Goal: Task Accomplishment & Management: Complete application form

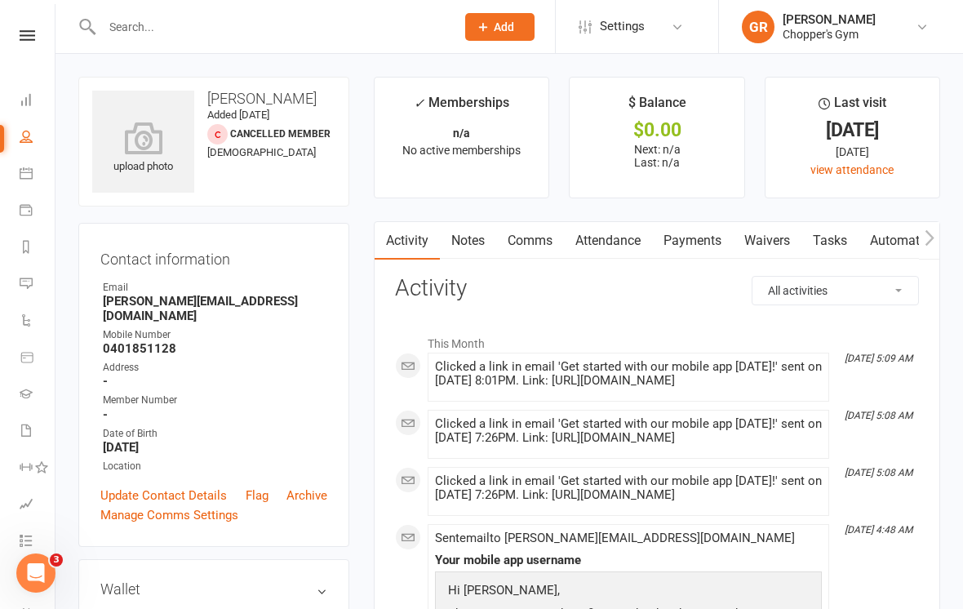
click at [502, 37] on button "Add" at bounding box center [499, 27] width 69 height 28
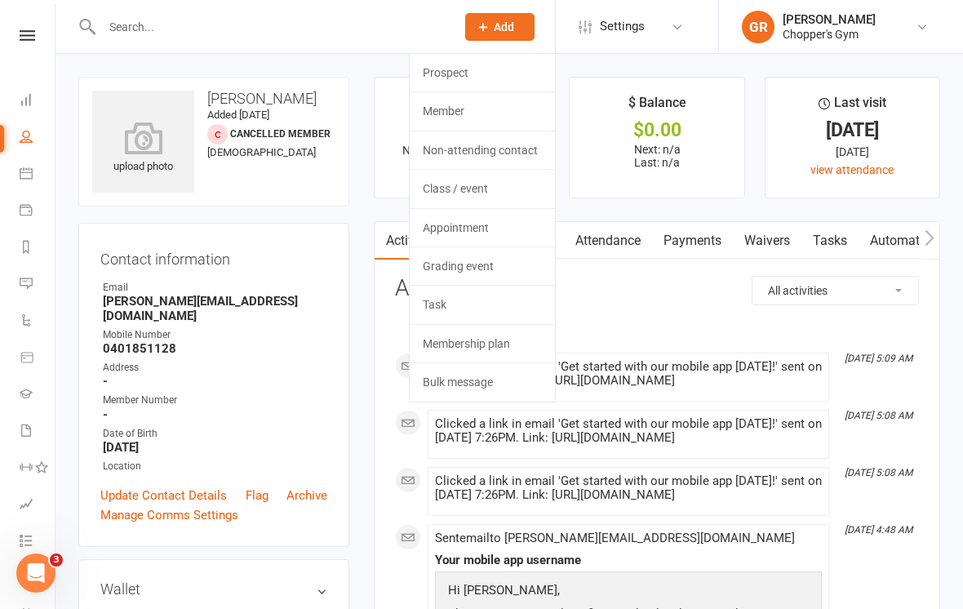
click at [514, 108] on link "Member" at bounding box center [481, 111] width 145 height 38
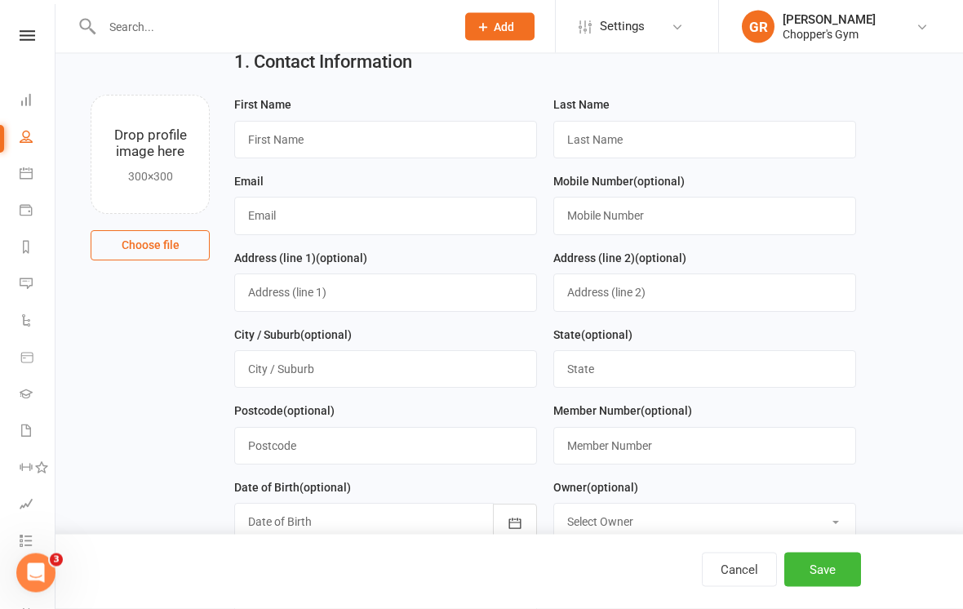
scroll to position [67, 0]
click at [355, 136] on input "text" at bounding box center [385, 139] width 303 height 38
type input "Paul"
click at [642, 145] on input "text" at bounding box center [704, 140] width 303 height 38
type input "Burke"
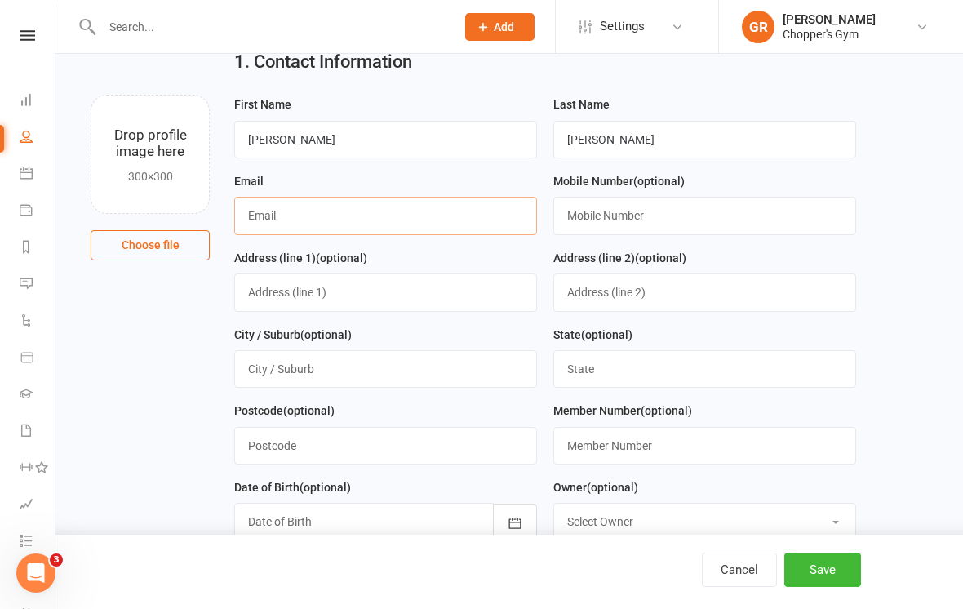
click at [317, 209] on input "text" at bounding box center [385, 216] width 303 height 38
type input "Paulburke@live.com.au"
click at [640, 217] on input "text" at bounding box center [704, 216] width 303 height 38
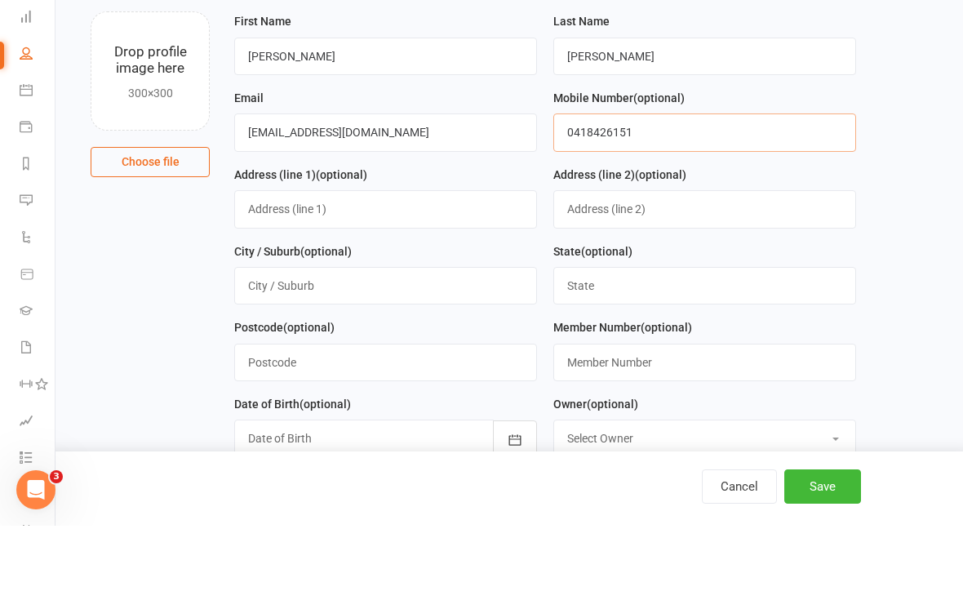
type input "0418426151"
click at [307, 273] on input "text" at bounding box center [385, 292] width 303 height 38
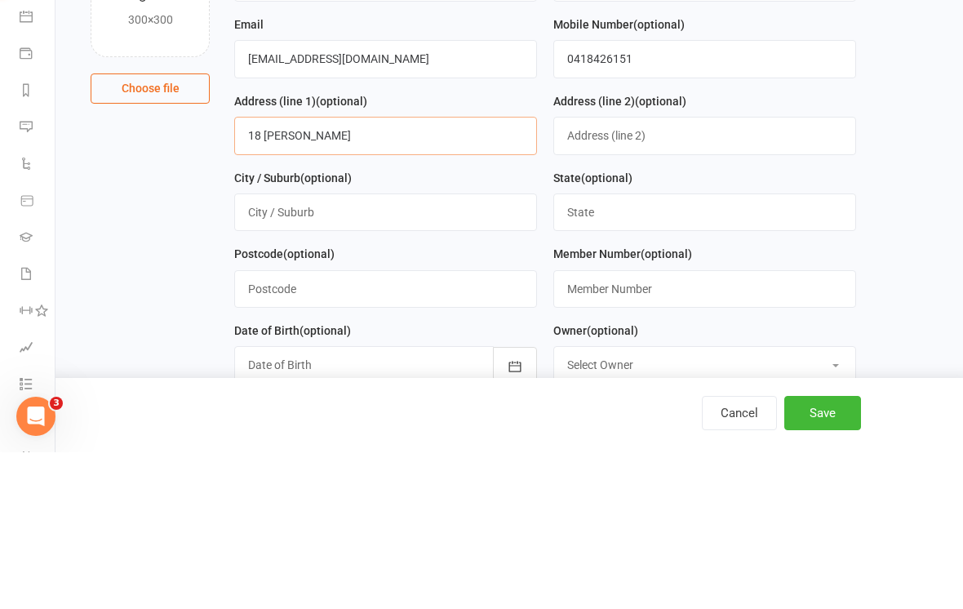
type input "18 Buckmaster cr"
click at [340, 350] on input "text" at bounding box center [385, 369] width 303 height 38
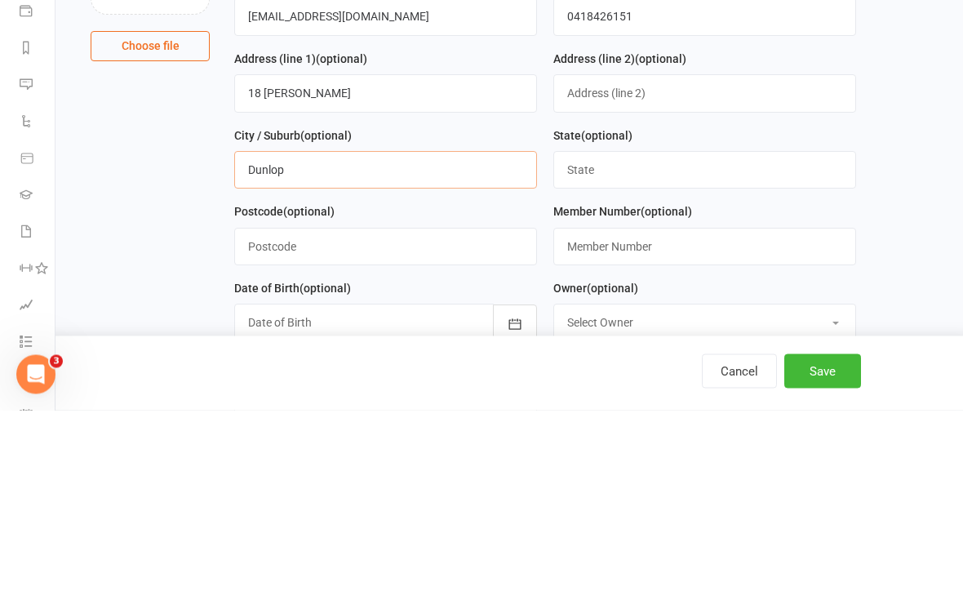
type input "Dunlop"
click at [352, 427] on input "text" at bounding box center [385, 446] width 303 height 38
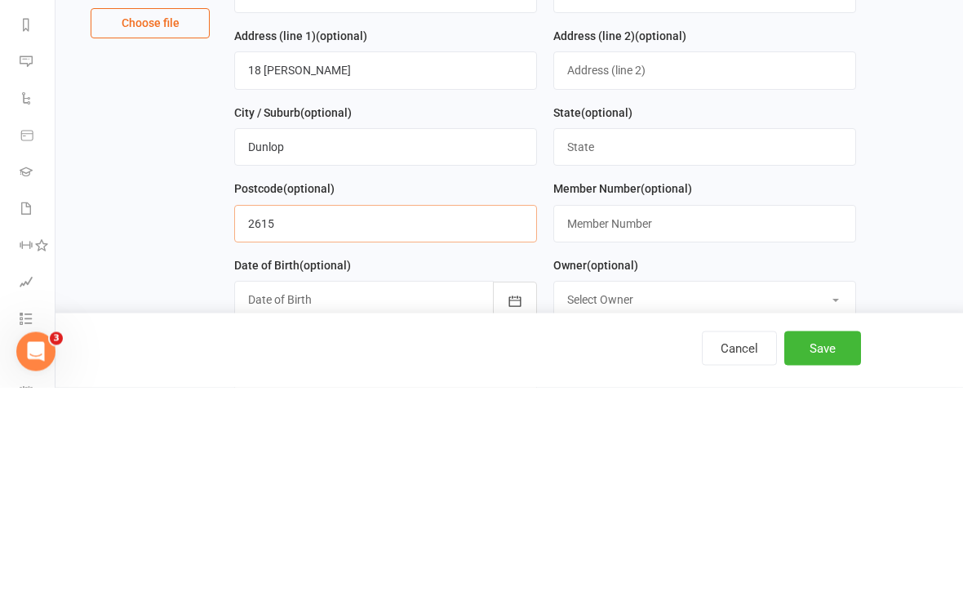
type input "2615"
click at [631, 350] on input "text" at bounding box center [704, 369] width 303 height 38
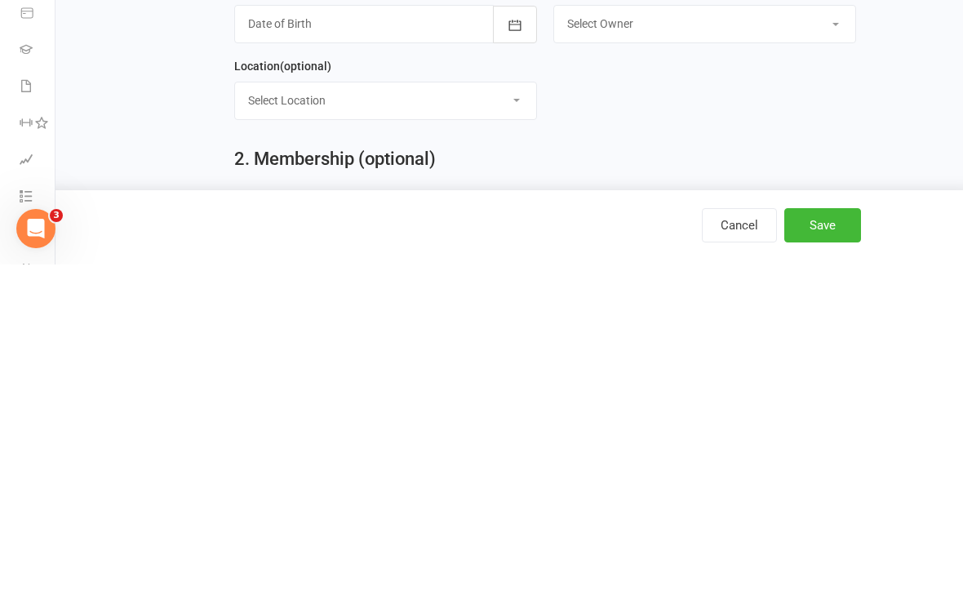
scroll to position [223, 0]
type input "ACT"
click at [522, 424] on select "Select Location Belconnen Dickson" at bounding box center [385, 442] width 301 height 36
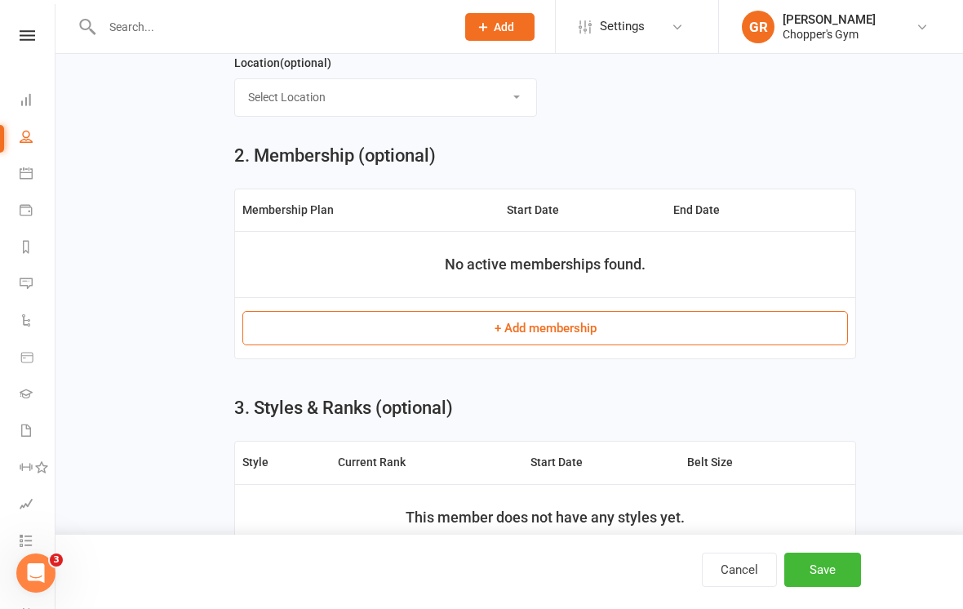
select select "0"
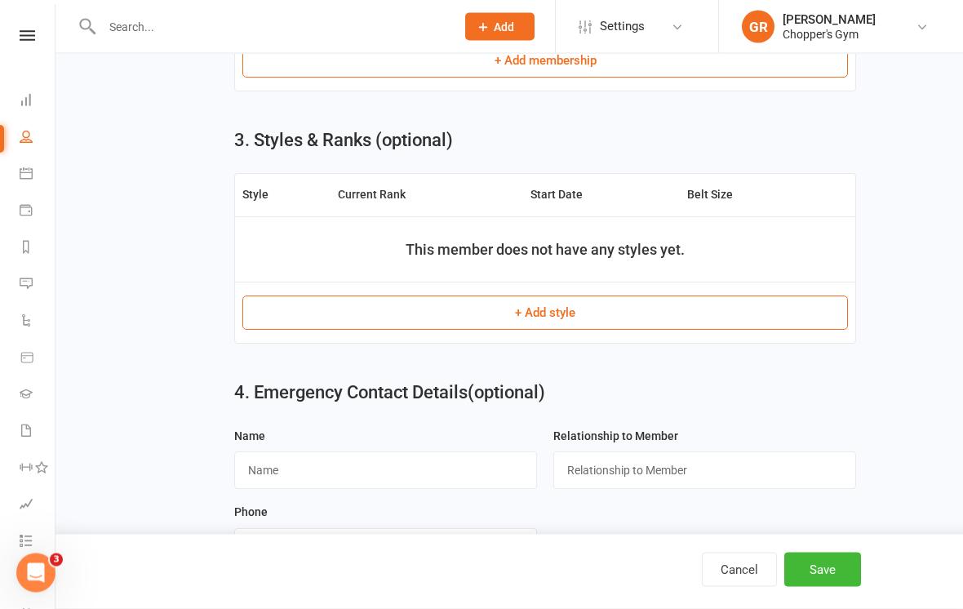
scroll to position [887, 0]
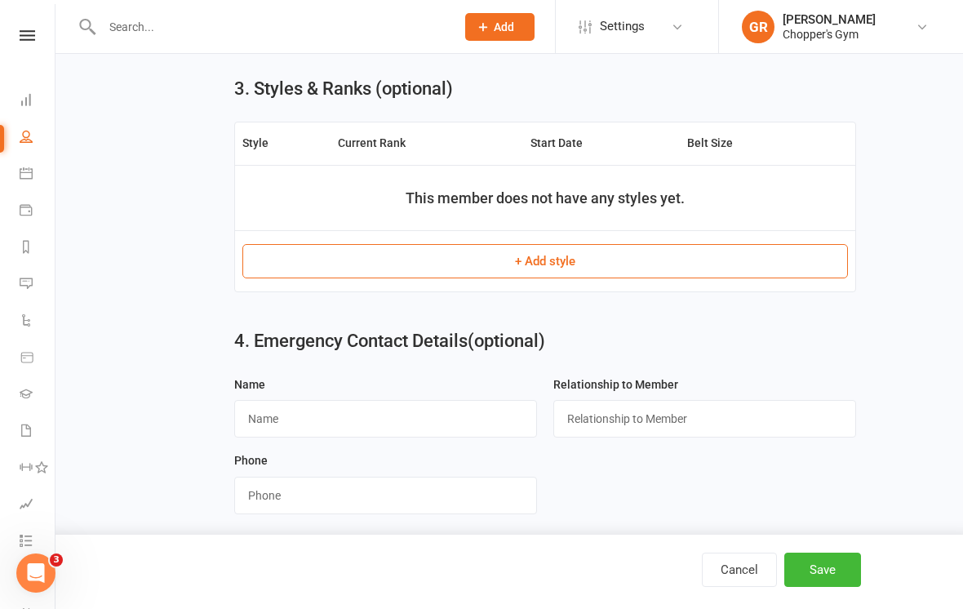
click at [818, 586] on button "Save" at bounding box center [822, 569] width 77 height 34
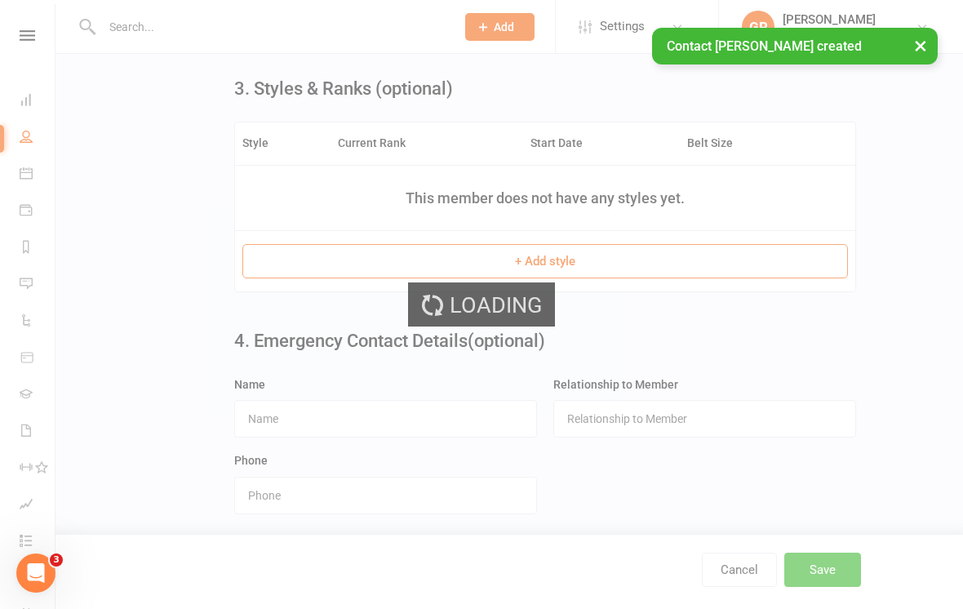
scroll to position [0, 0]
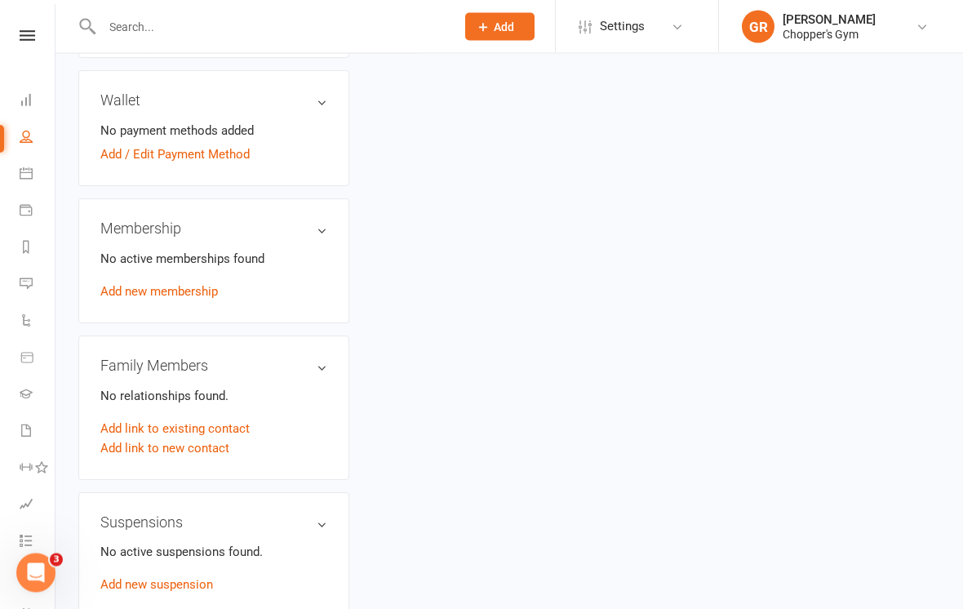
scroll to position [521, 0]
click at [208, 453] on link "Add link to new contact" at bounding box center [164, 448] width 129 height 20
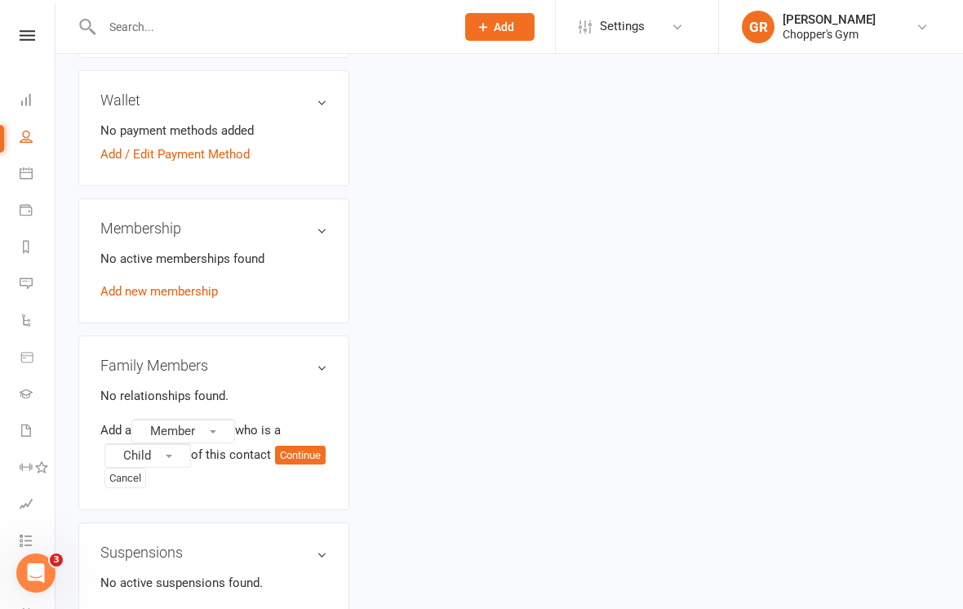
click at [275, 465] on button "Continue" at bounding box center [300, 455] width 51 height 20
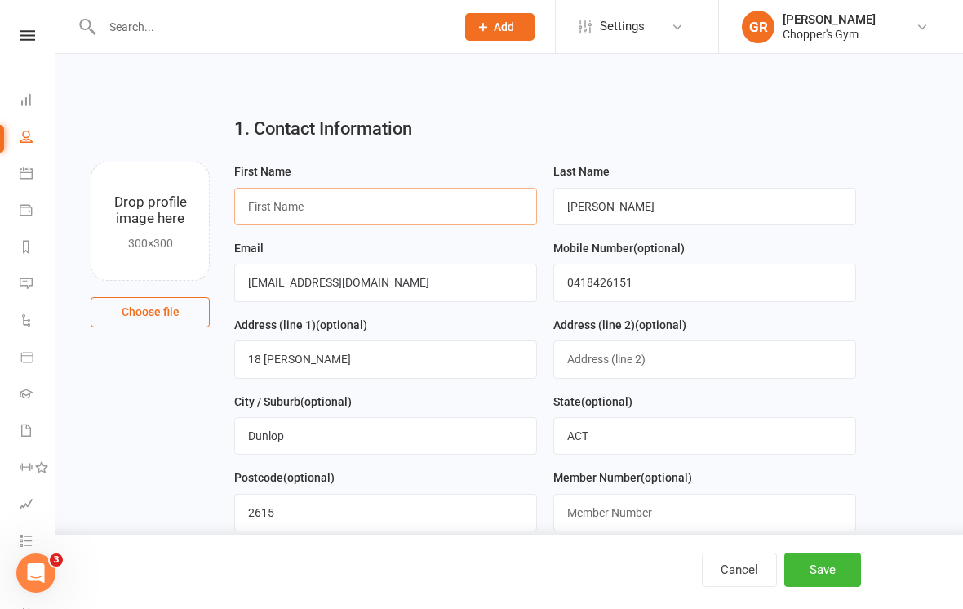
click at [299, 210] on input "text" at bounding box center [385, 207] width 303 height 38
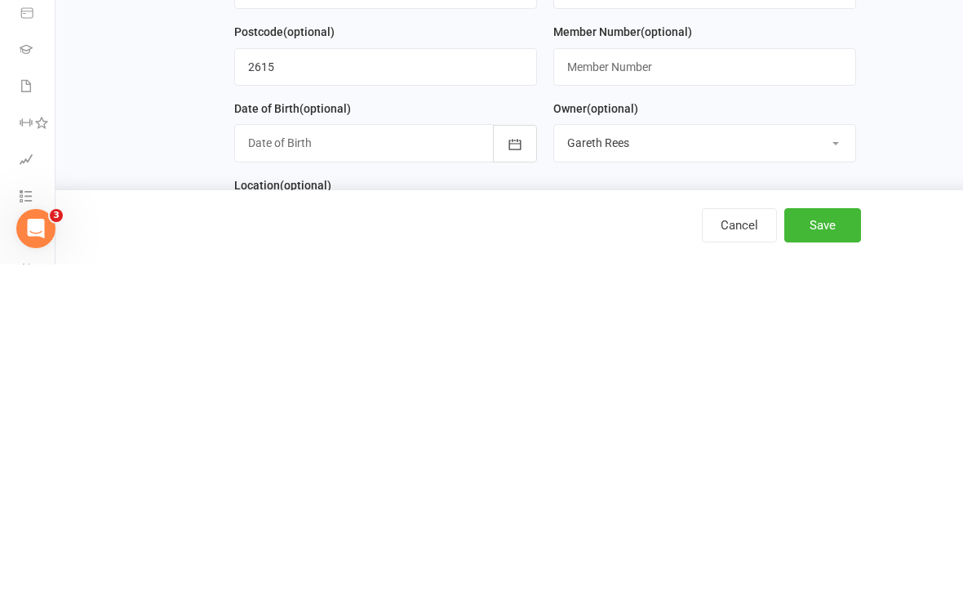
scroll to position [102, 0]
type input "Charley"
click at [506, 468] on button "button" at bounding box center [515, 487] width 44 height 38
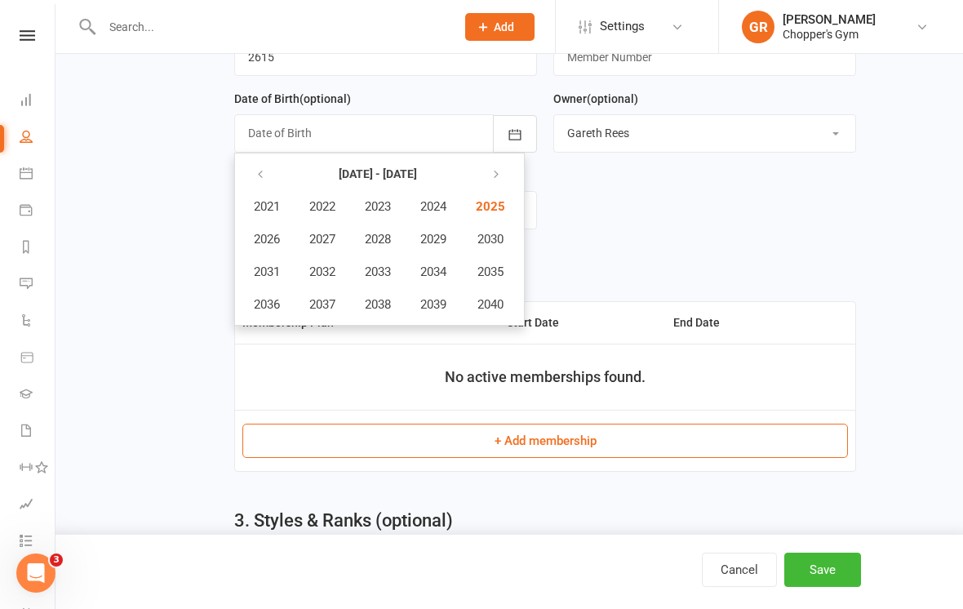
scroll to position [447, 0]
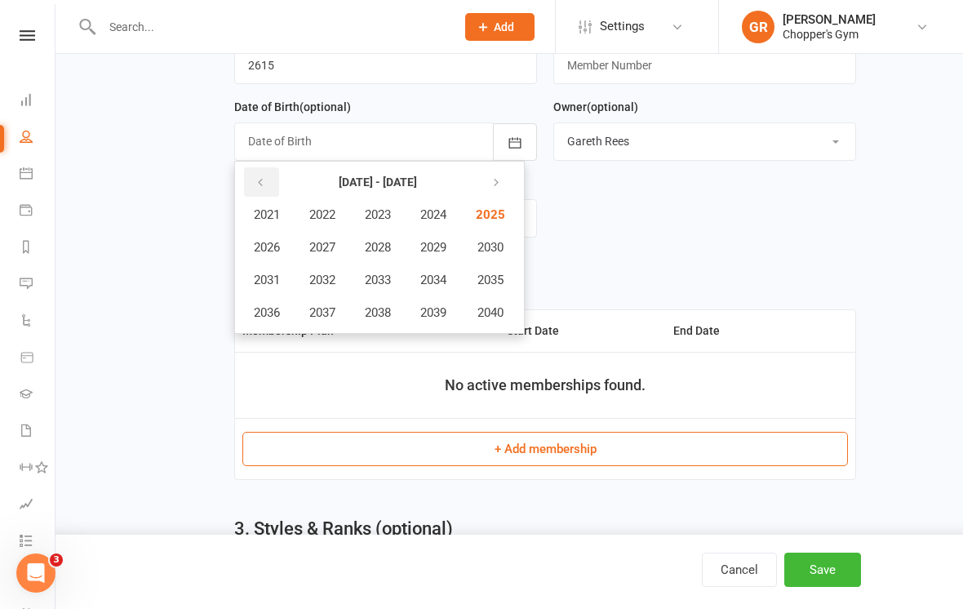
click at [266, 176] on button "button" at bounding box center [261, 181] width 35 height 29
click at [324, 278] on span "2012" at bounding box center [322, 279] width 26 height 15
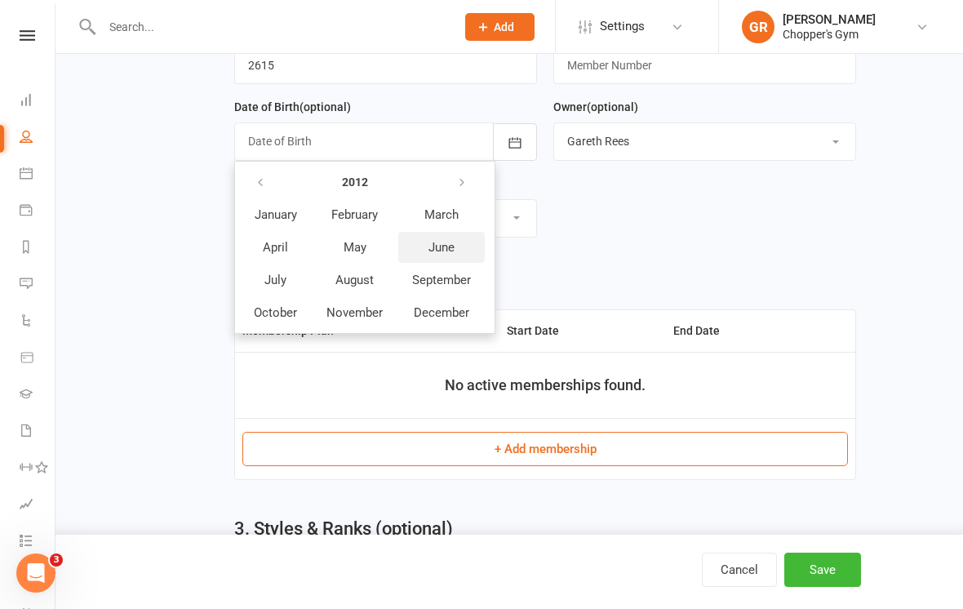
click at [439, 248] on span "June" at bounding box center [441, 247] width 26 height 15
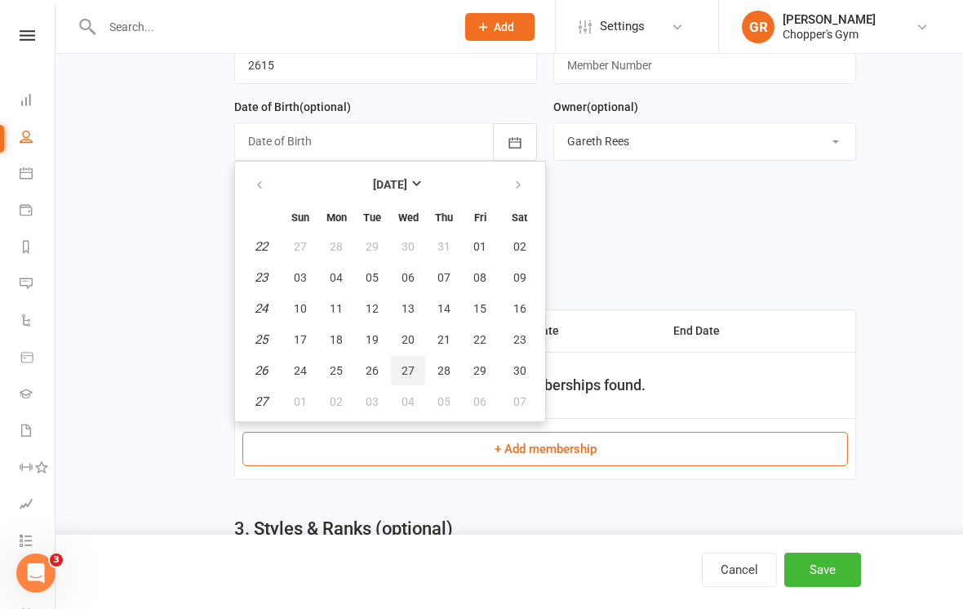
click at [409, 375] on span "27" at bounding box center [407, 370] width 13 height 13
type input "27 Jun 2012"
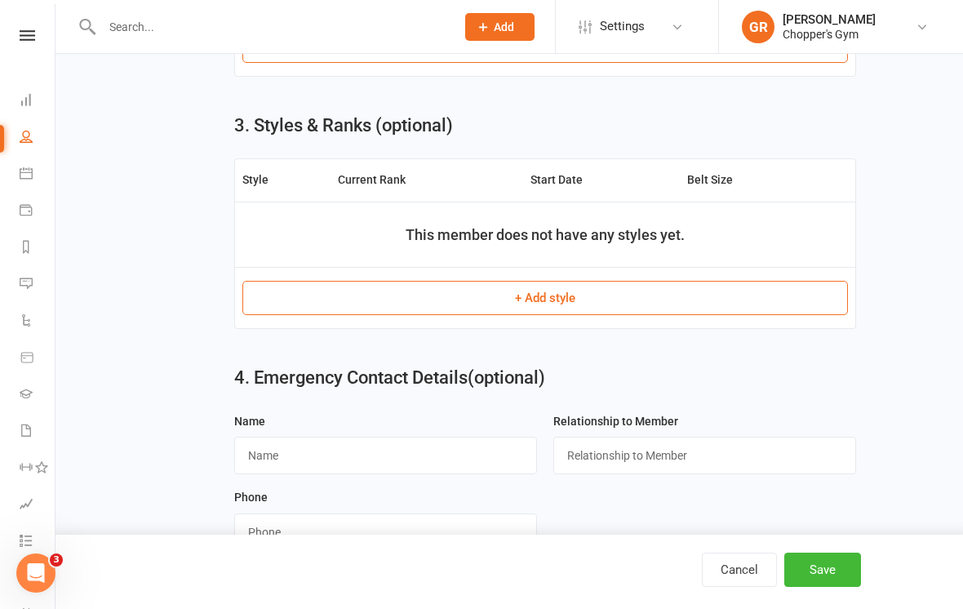
scroll to position [887, 0]
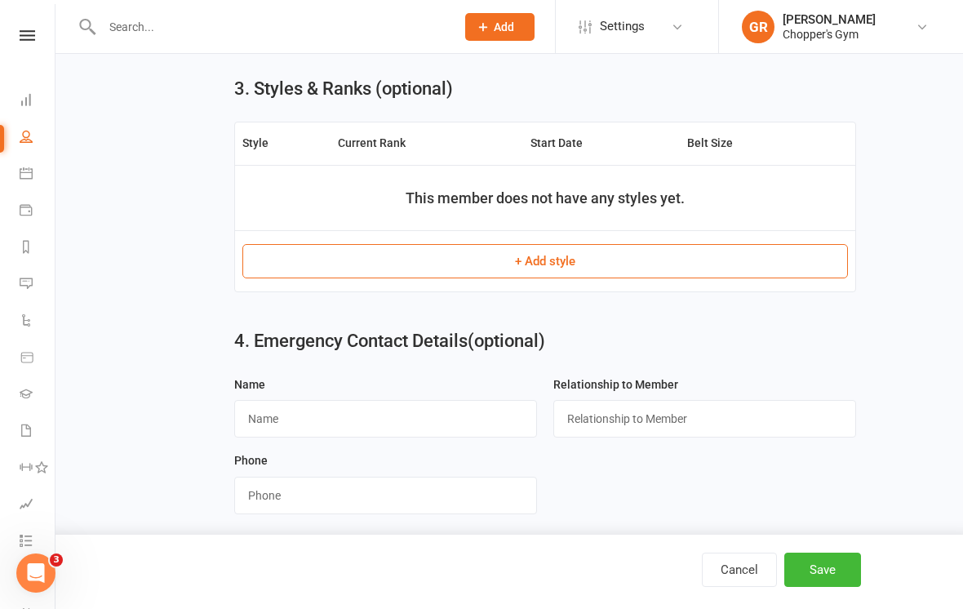
click at [829, 586] on button "Save" at bounding box center [822, 569] width 77 height 34
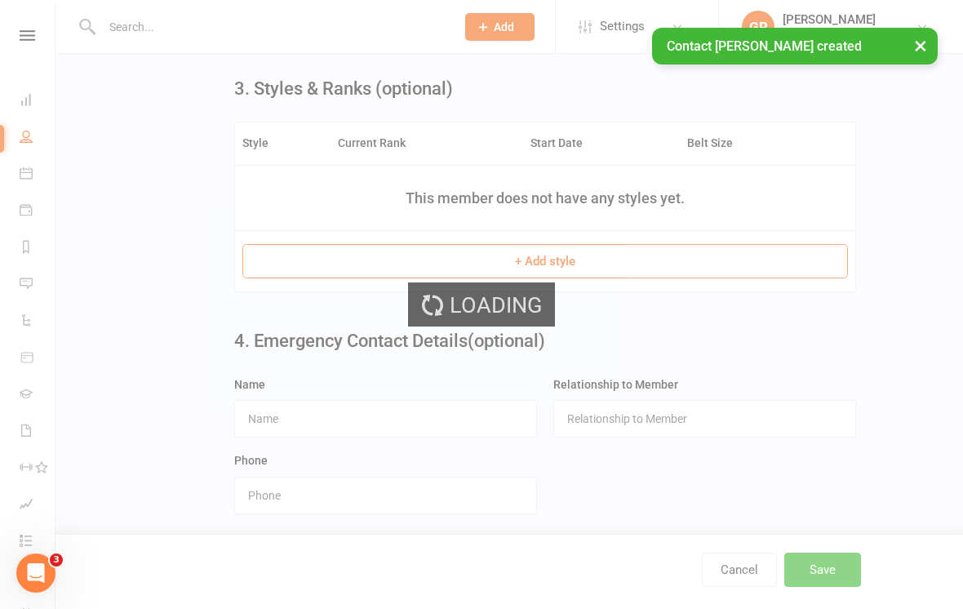
scroll to position [0, 0]
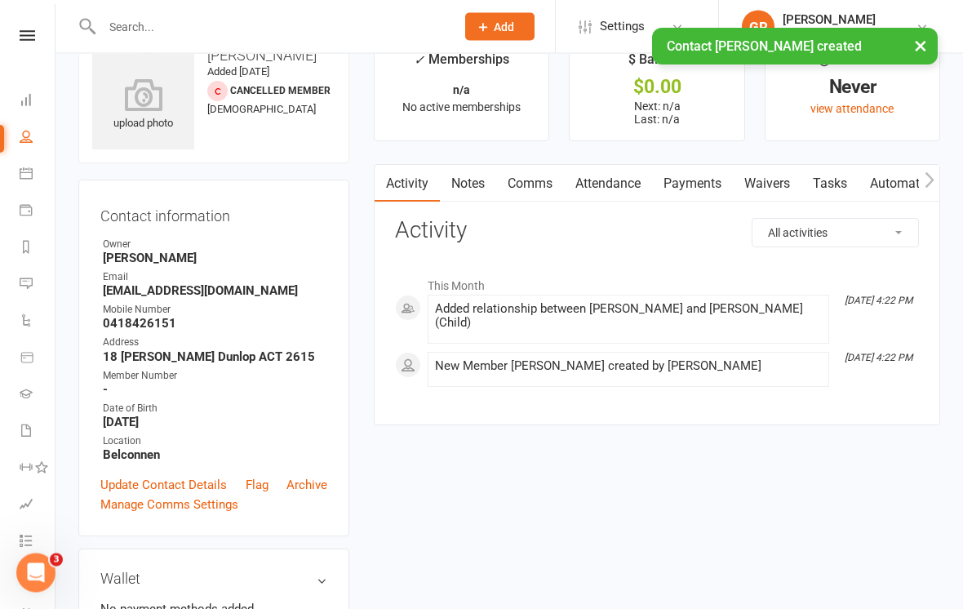
scroll to position [45, 0]
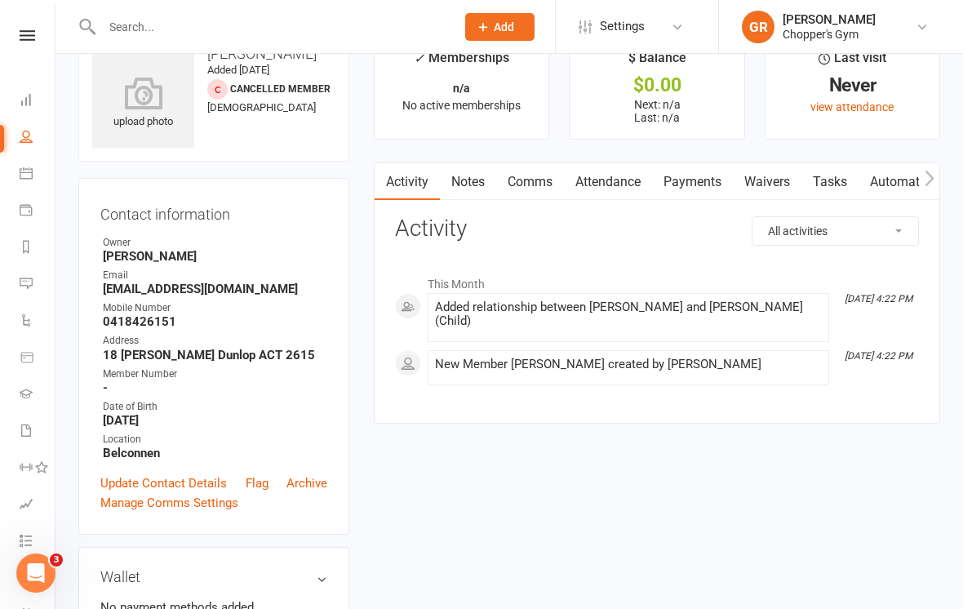
click at [774, 184] on link "Waivers" at bounding box center [767, 182] width 69 height 38
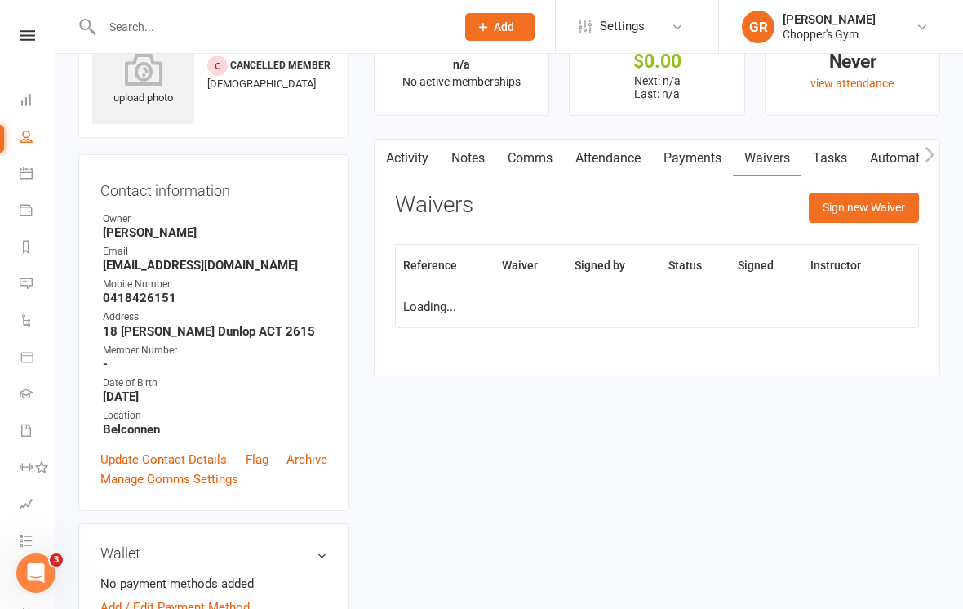
scroll to position [70, 0]
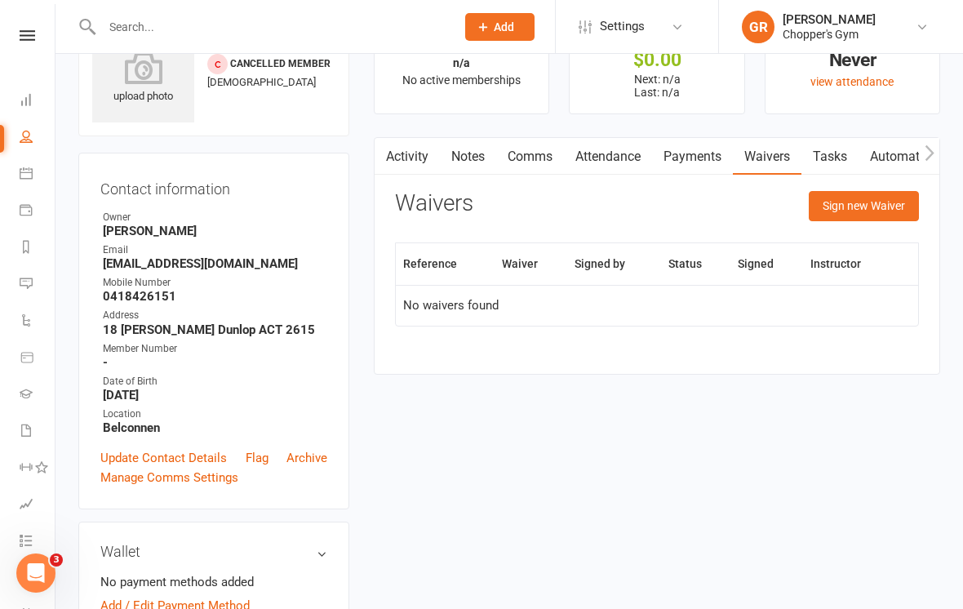
click at [849, 203] on button "Sign new Waiver" at bounding box center [863, 205] width 110 height 29
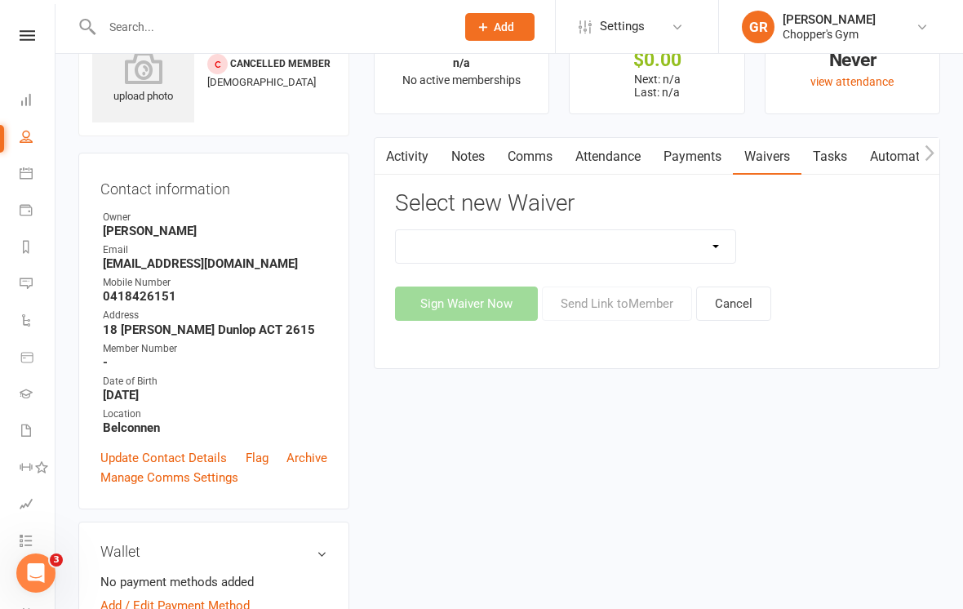
click at [715, 248] on select "12mth Up Front Membership Agreement Chopper's Gym Liability Waiver Chopper's Gy…" at bounding box center [565, 246] width 339 height 33
select select "13488"
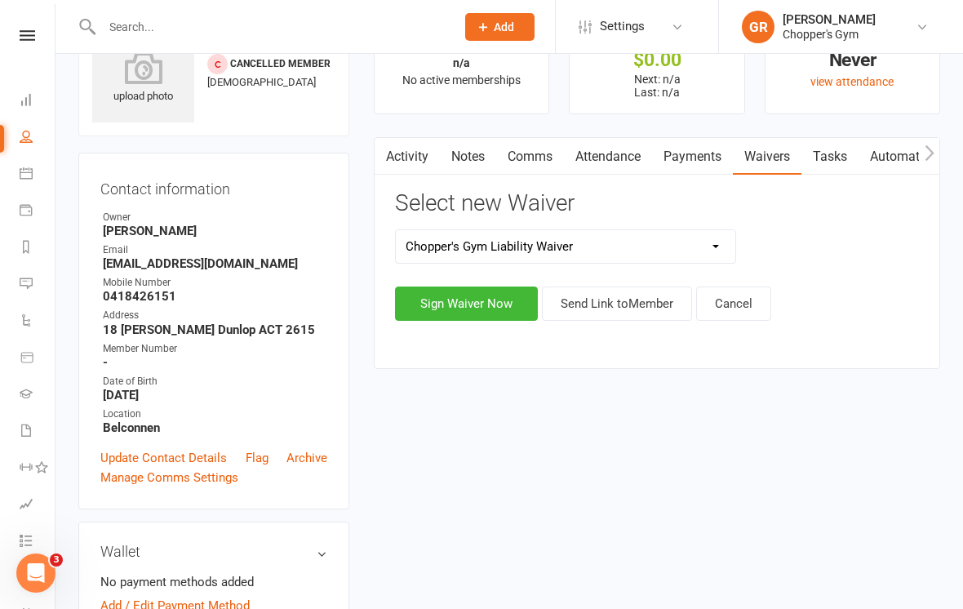
click at [481, 306] on button "Sign Waiver Now" at bounding box center [466, 303] width 143 height 34
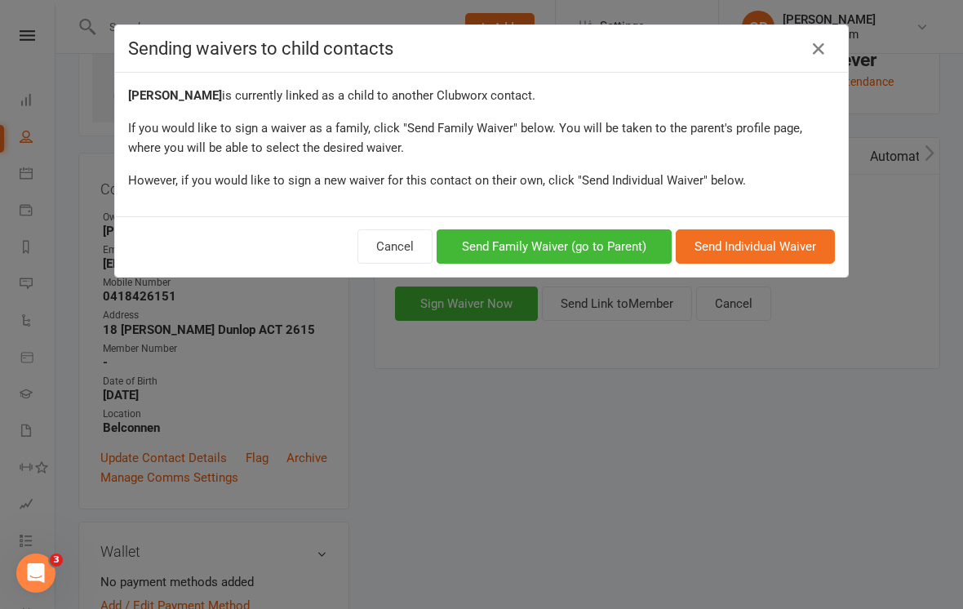
click at [819, 49] on icon at bounding box center [818, 49] width 20 height 20
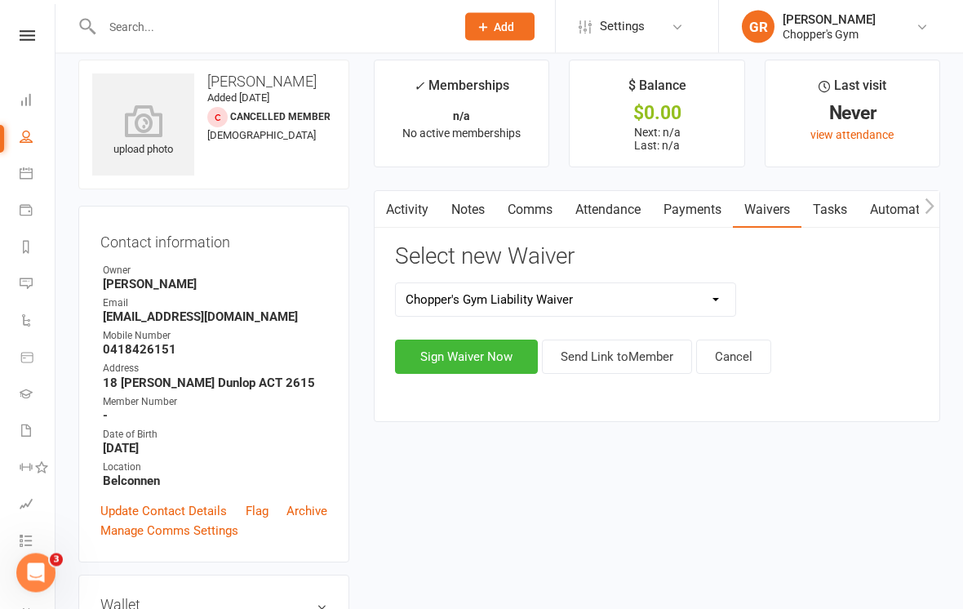
scroll to position [0, 0]
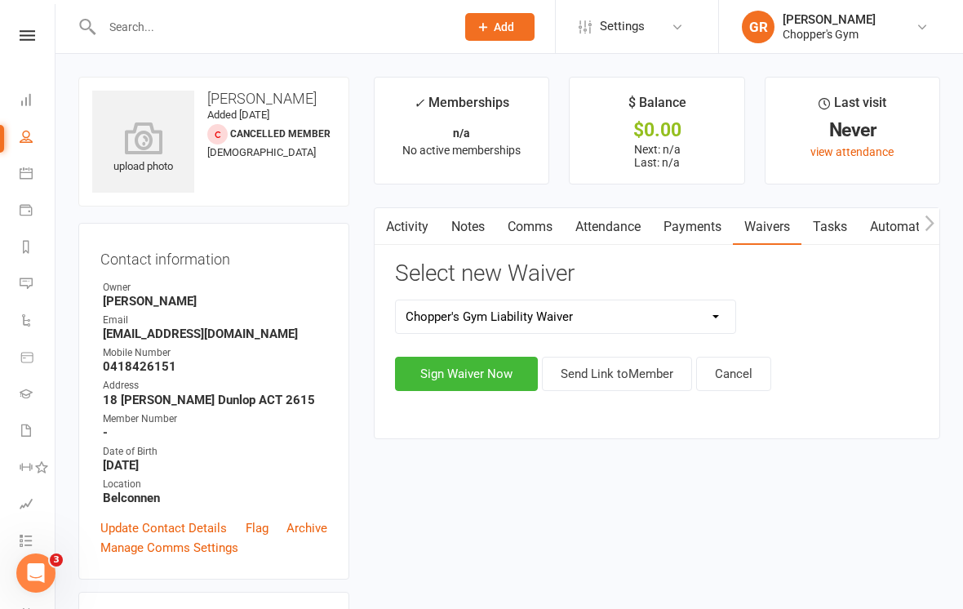
click at [334, 28] on input "text" at bounding box center [270, 26] width 347 height 23
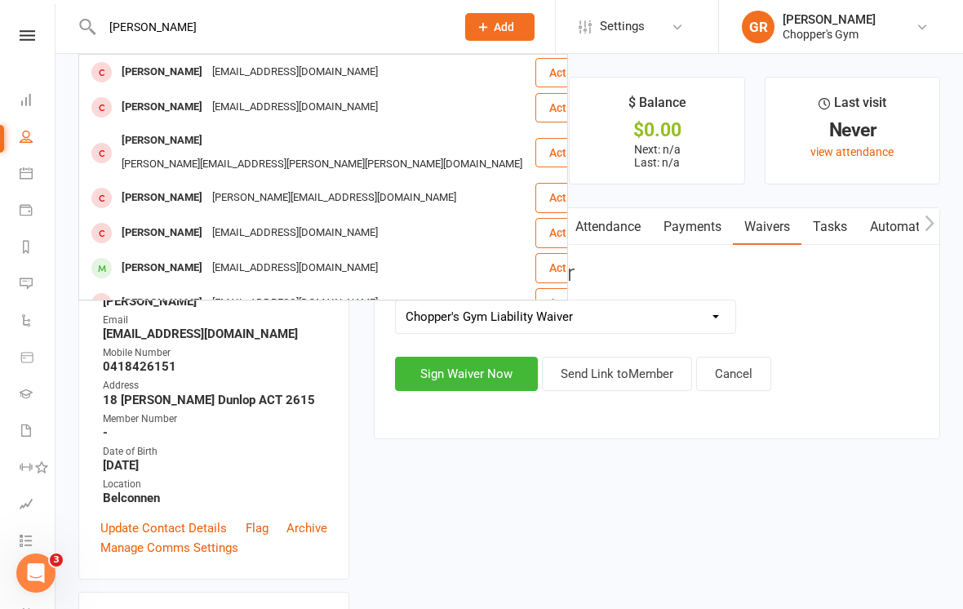
type input "Paul b"
click at [139, 73] on div "Paul Burke" at bounding box center [162, 72] width 91 height 24
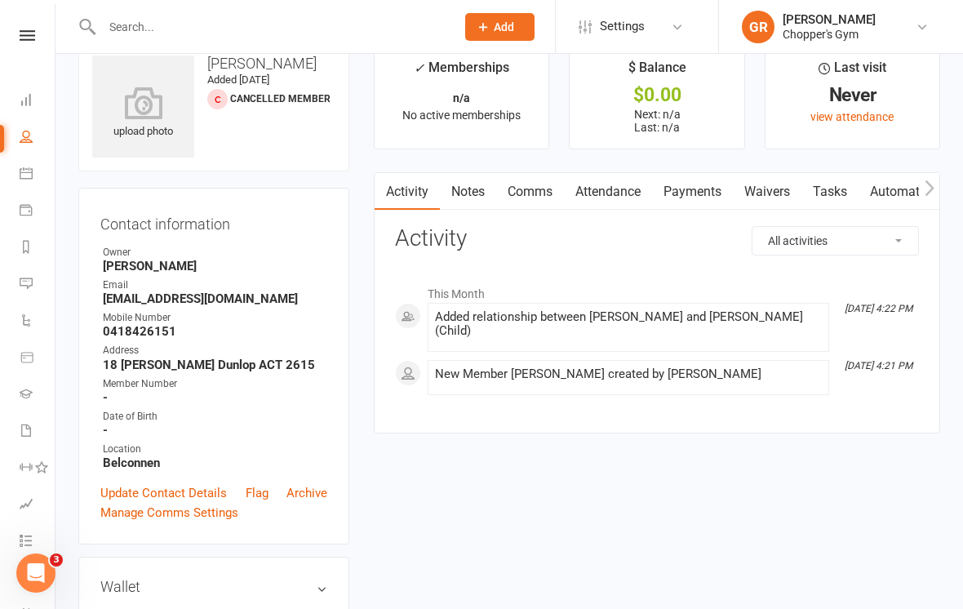
click at [764, 202] on link "Waivers" at bounding box center [767, 192] width 69 height 38
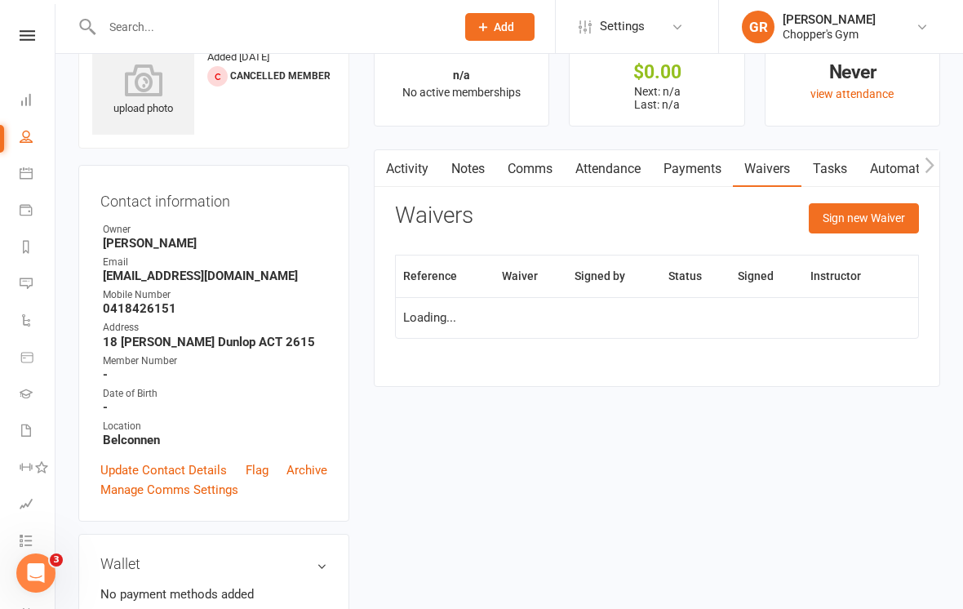
scroll to position [60, 0]
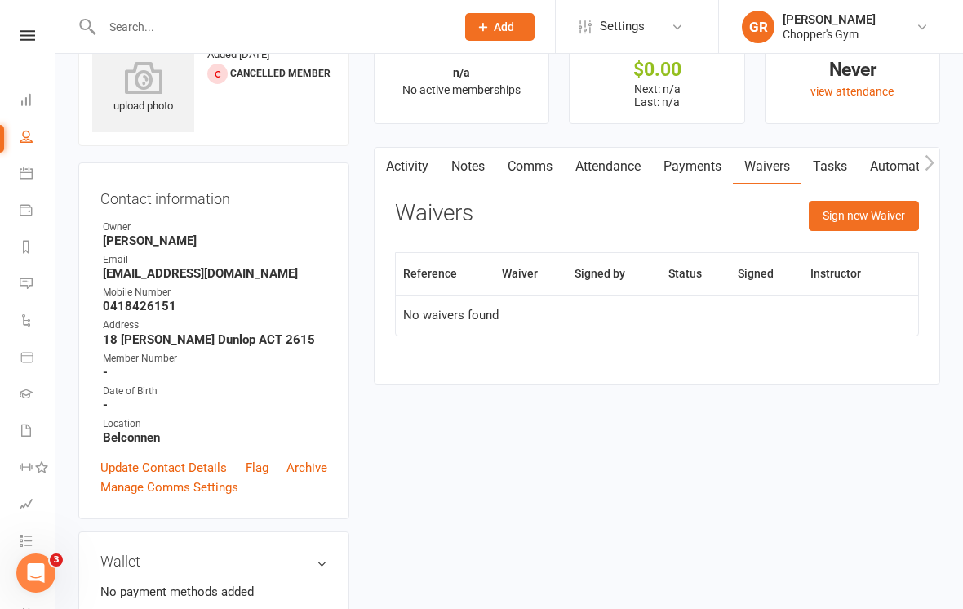
click at [852, 215] on button "Sign new Waiver" at bounding box center [863, 215] width 110 height 29
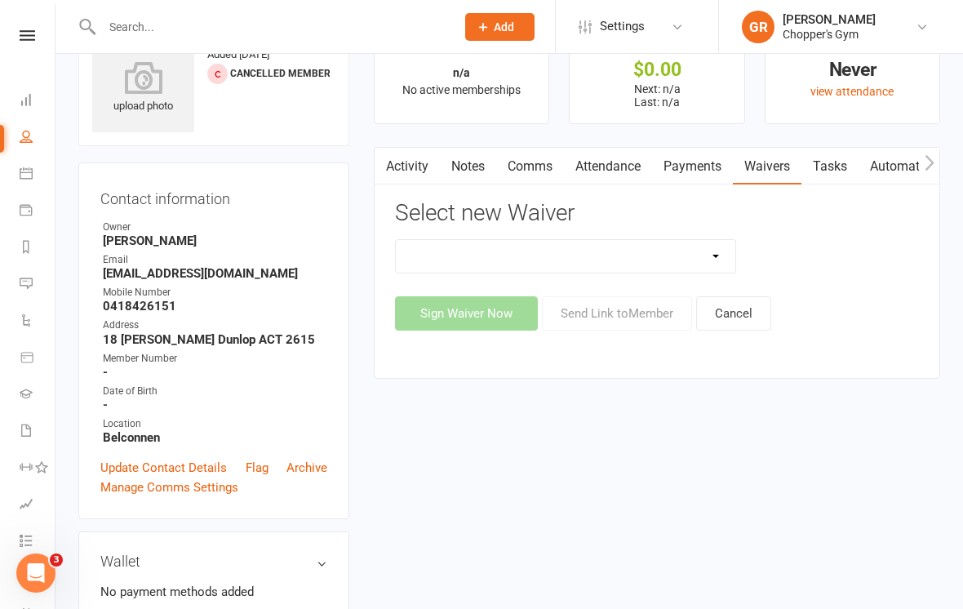
click at [620, 252] on select "12mth Up Front Membership Agreement Chopper's Gym Liability Waiver Chopper's Gy…" at bounding box center [565, 256] width 339 height 33
select select "13488"
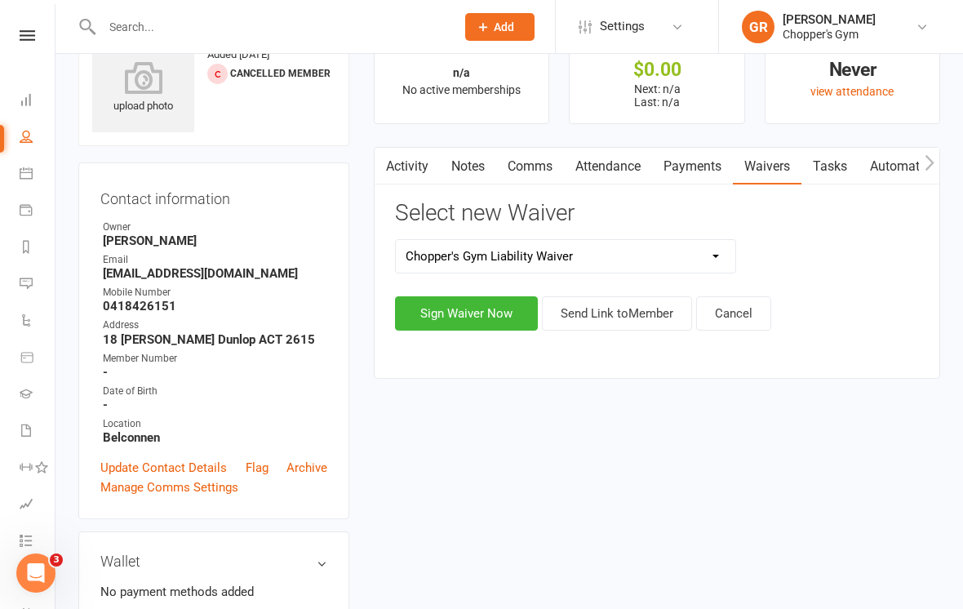
click at [495, 312] on button "Sign Waiver Now" at bounding box center [466, 313] width 143 height 34
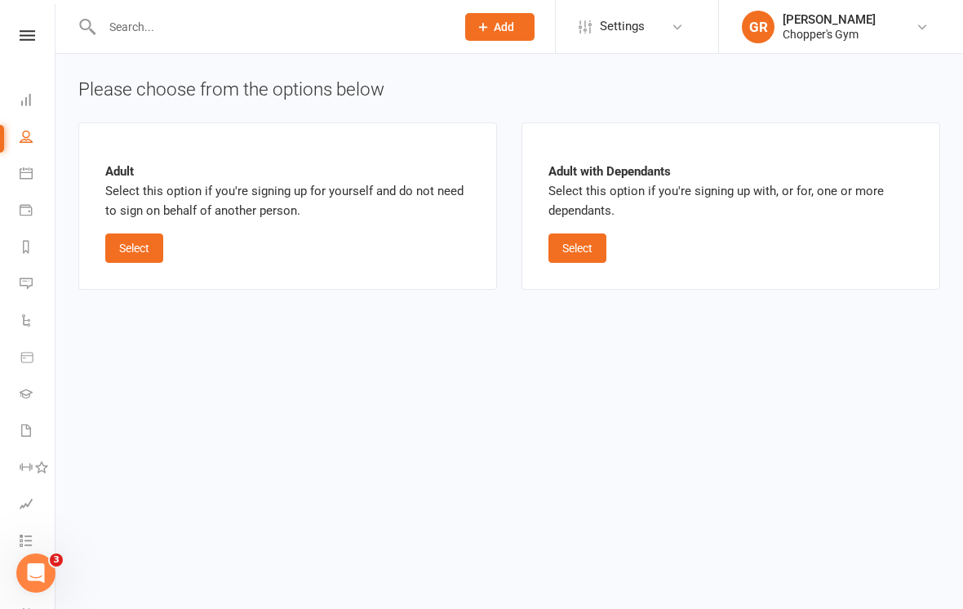
click at [586, 254] on button "Select" at bounding box center [577, 247] width 58 height 29
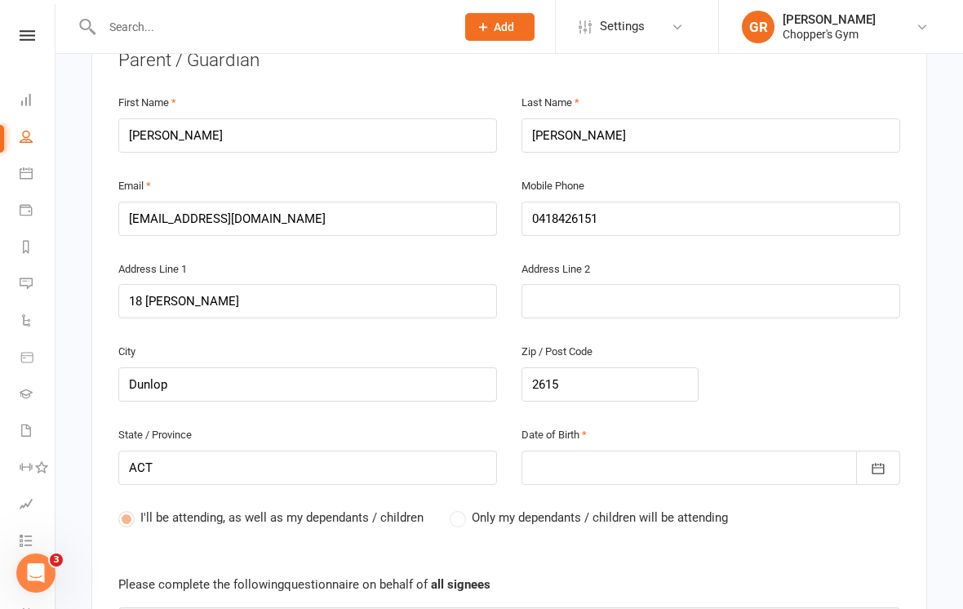
scroll to position [348, 0]
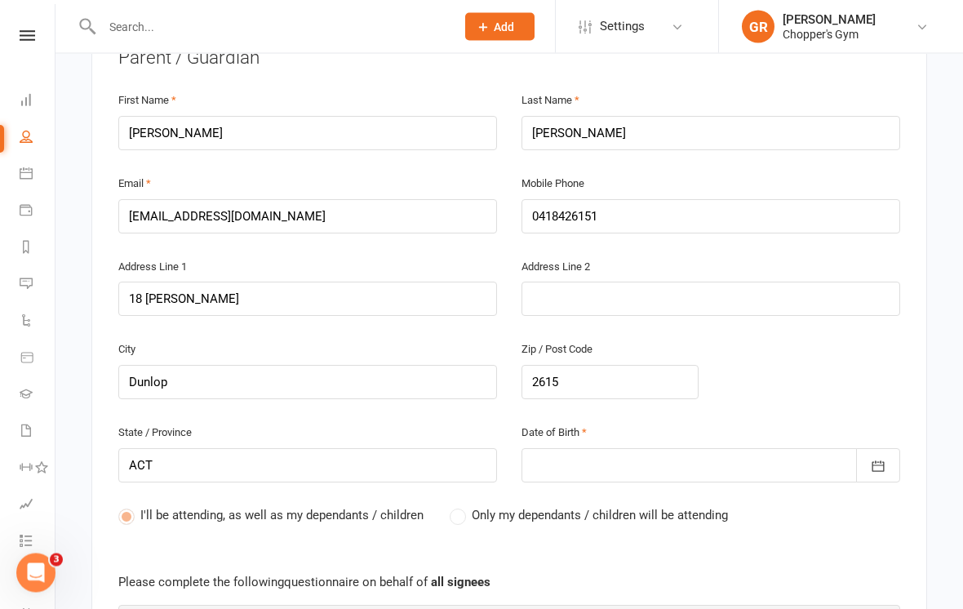
click at [762, 463] on div at bounding box center [710, 466] width 378 height 34
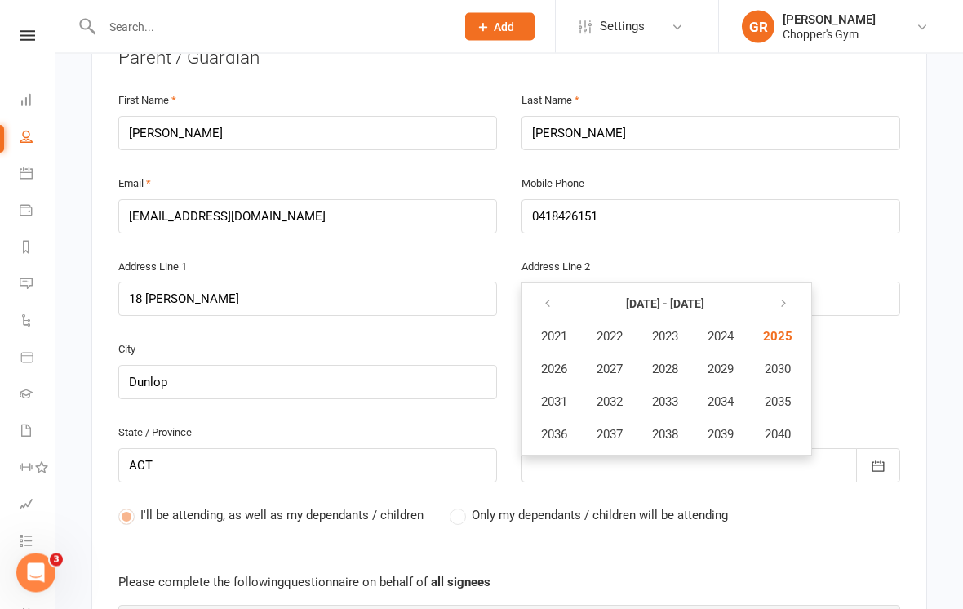
scroll to position [349, 0]
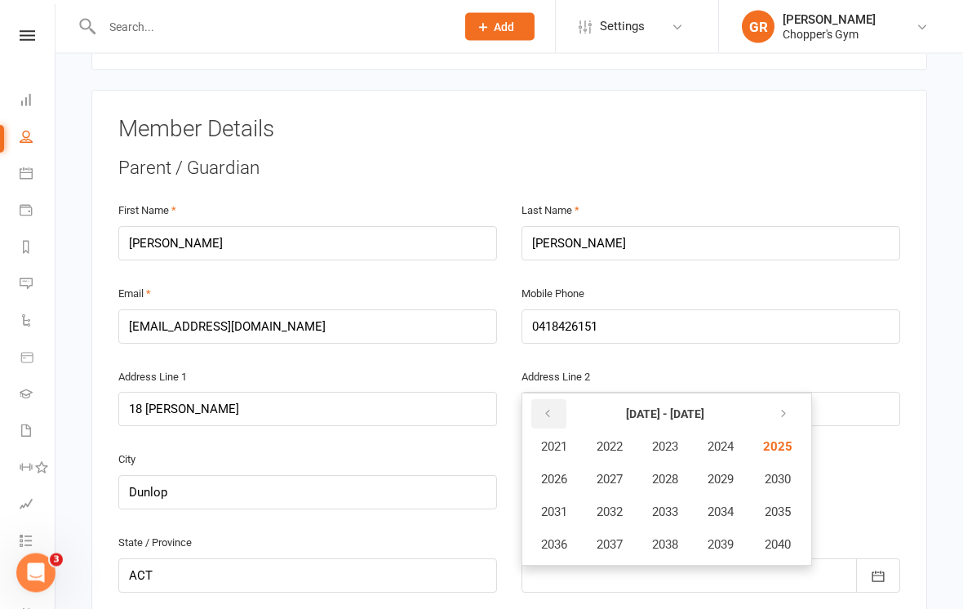
click at [554, 408] on button "button" at bounding box center [548, 414] width 35 height 29
click at [551, 409] on icon "button" at bounding box center [547, 413] width 11 height 13
click at [551, 407] on icon "button" at bounding box center [547, 413] width 11 height 13
click at [799, 408] on button "button" at bounding box center [781, 413] width 35 height 29
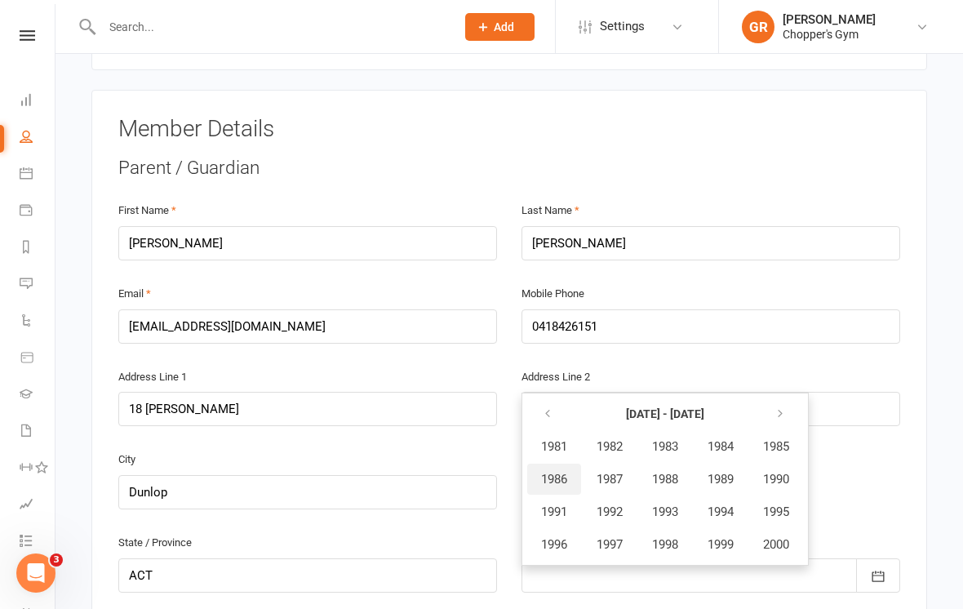
click at [567, 471] on span "1986" at bounding box center [554, 478] width 26 height 15
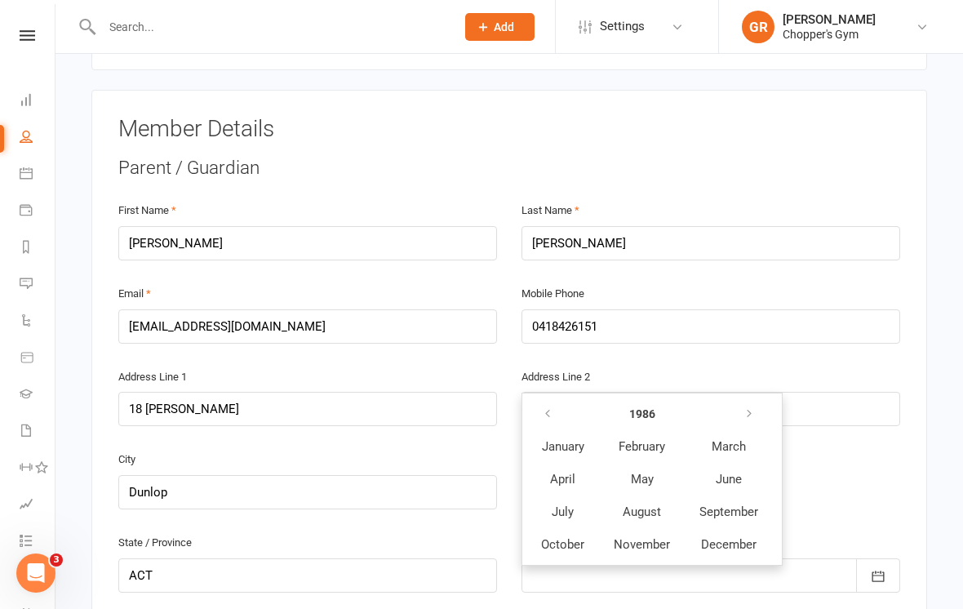
click at [736, 508] on span "September" at bounding box center [728, 511] width 59 height 15
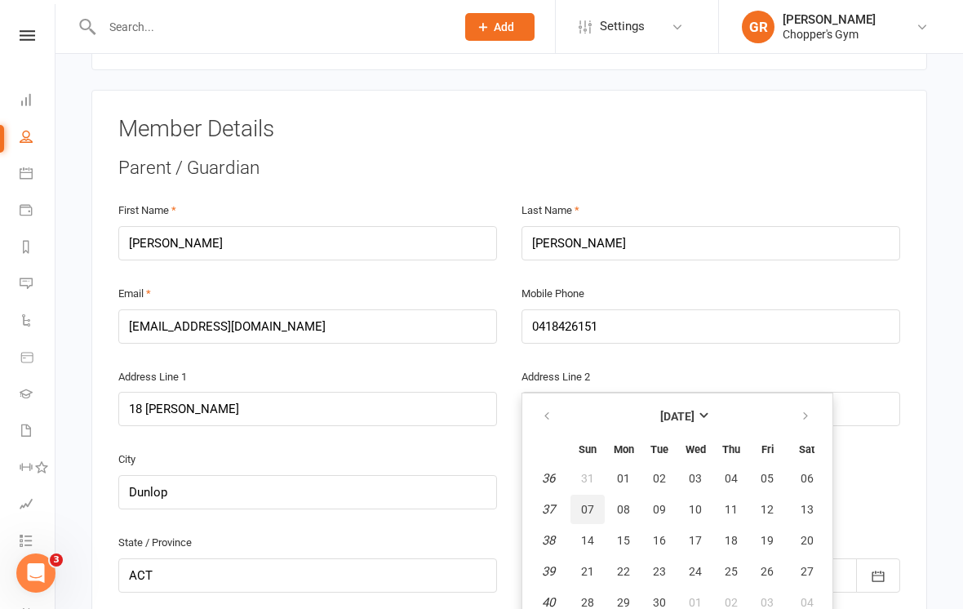
click at [592, 502] on span "07" at bounding box center [587, 508] width 13 height 13
type input "07 Sep 1986"
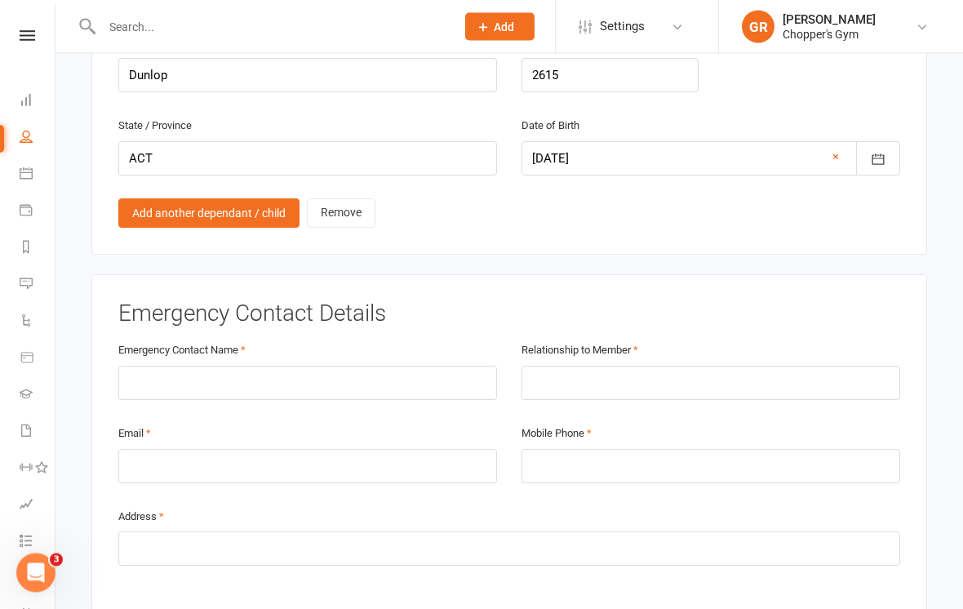
scroll to position [1359, 0]
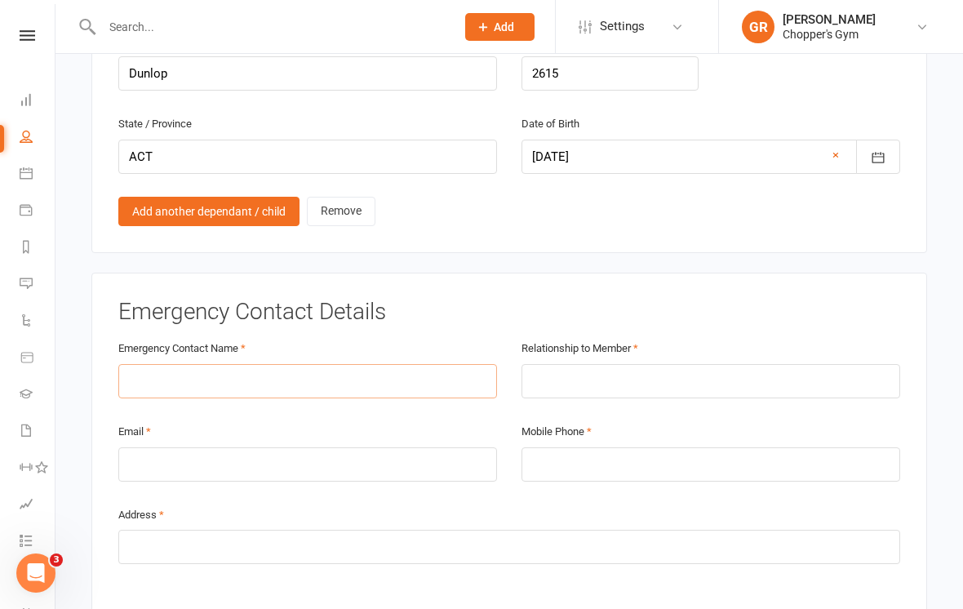
click at [272, 371] on input "text" at bounding box center [307, 381] width 378 height 34
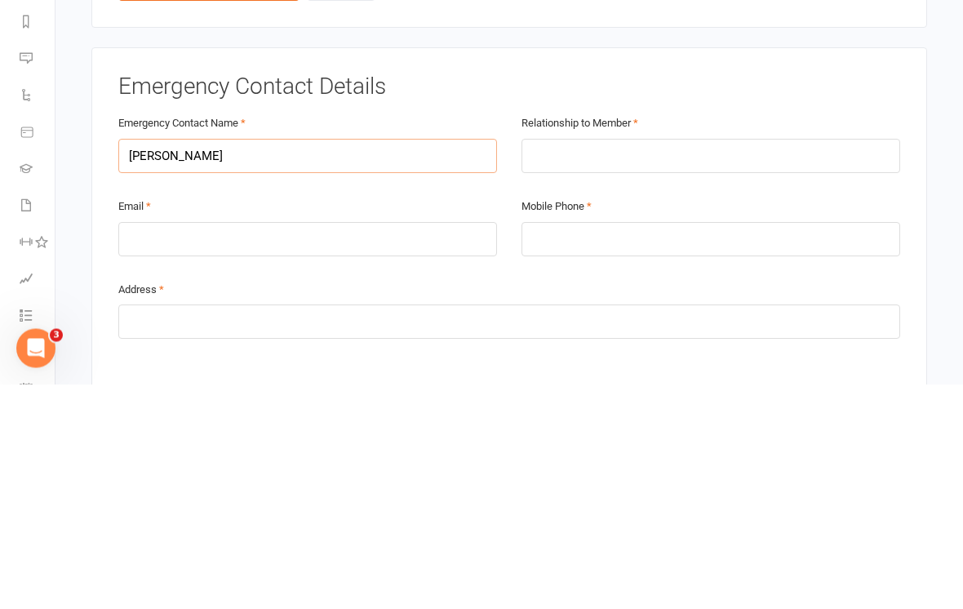
type input "Paul Burke"
click at [201, 447] on input "email" at bounding box center [307, 464] width 378 height 34
type input "paulburke@live.com.au"
click at [604, 447] on input "tel" at bounding box center [710, 464] width 378 height 34
type input "0418426151"
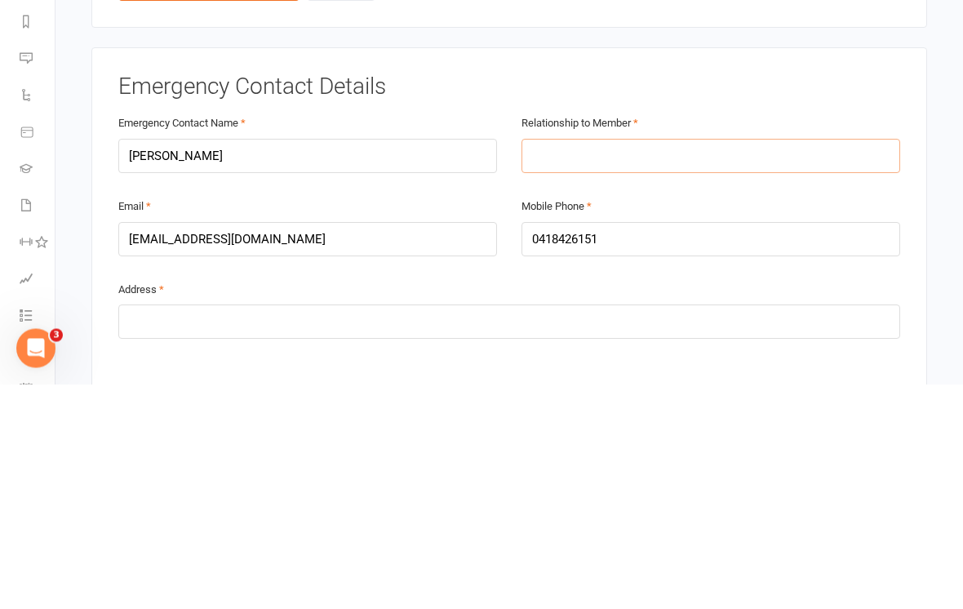
click at [618, 364] on input "text" at bounding box center [710, 381] width 378 height 34
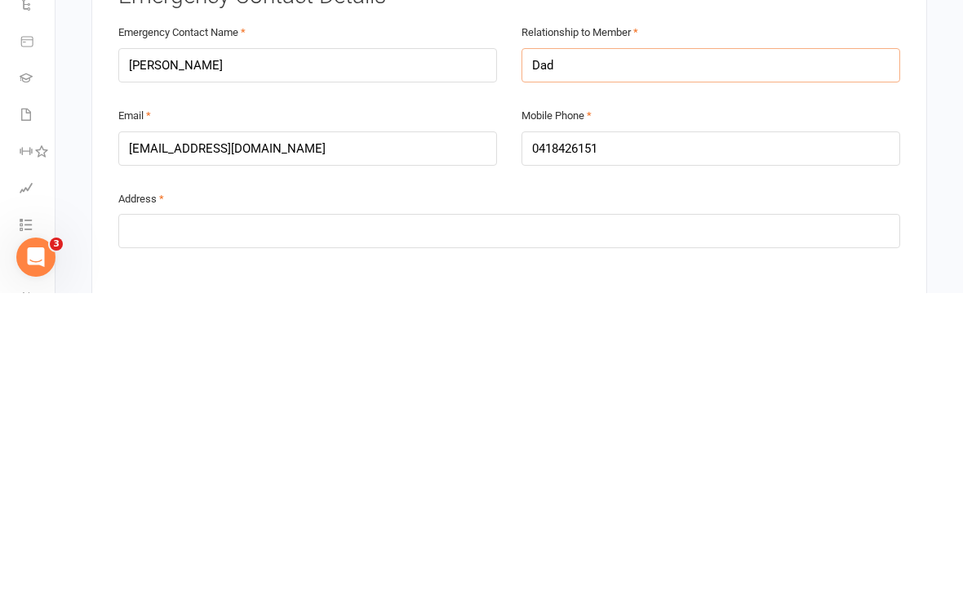
type input "Dad"
click at [210, 529] on input "text" at bounding box center [508, 546] width 781 height 34
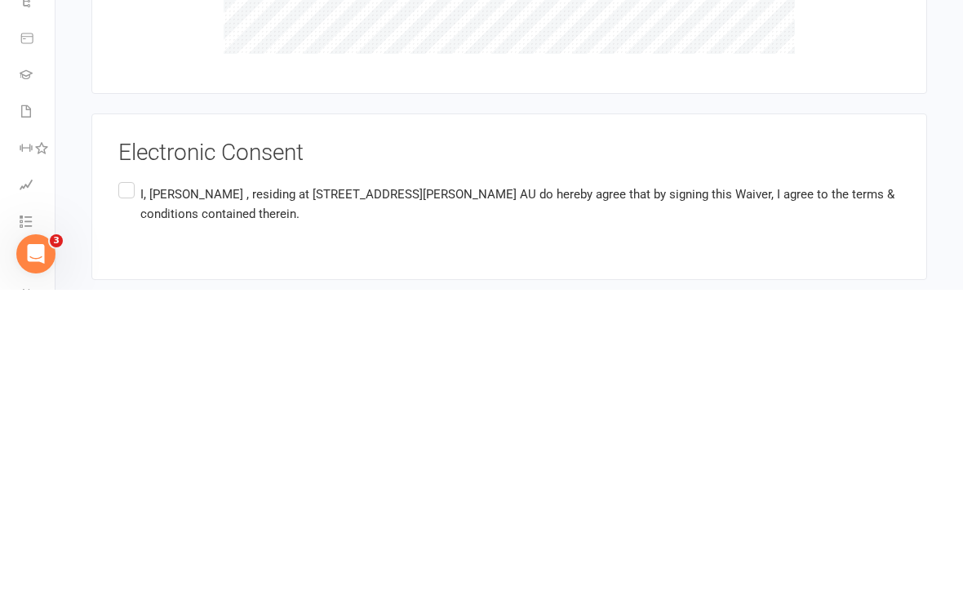
scroll to position [2204, 0]
type input "18 Buckmaster cr Dunlop"
click at [130, 498] on label "I, Paul Burke , residing at 18 Buckmaster cr, Dunlop, ACT 2615 AU do hereby agr…" at bounding box center [508, 523] width 781 height 51
click at [129, 498] on input "I, Paul Burke , residing at 18 Buckmaster cr, Dunlop, ACT 2615 AU do hereby agr…" at bounding box center [123, 498] width 11 height 0
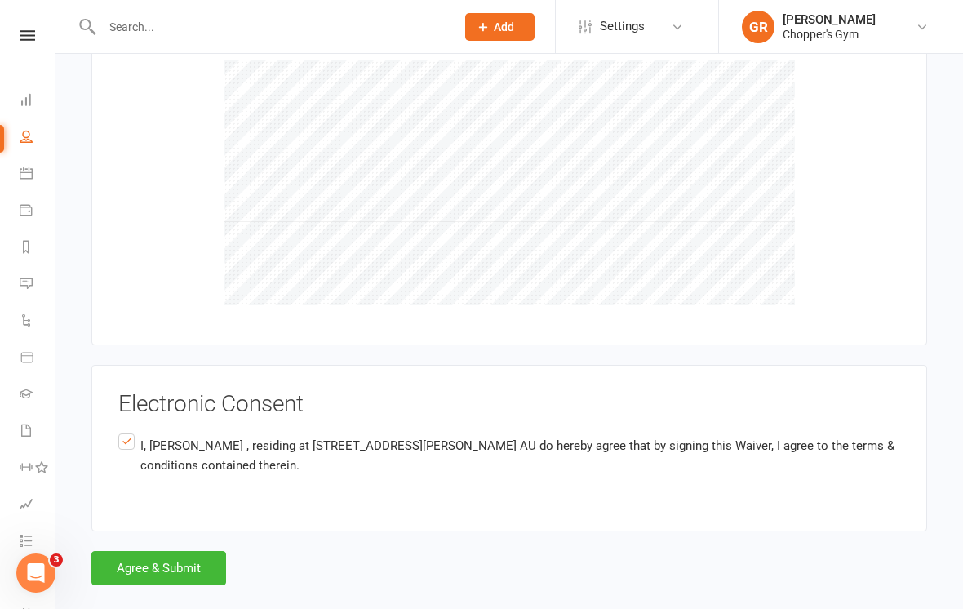
click at [203, 555] on button "Agree & Submit" at bounding box center [158, 568] width 135 height 34
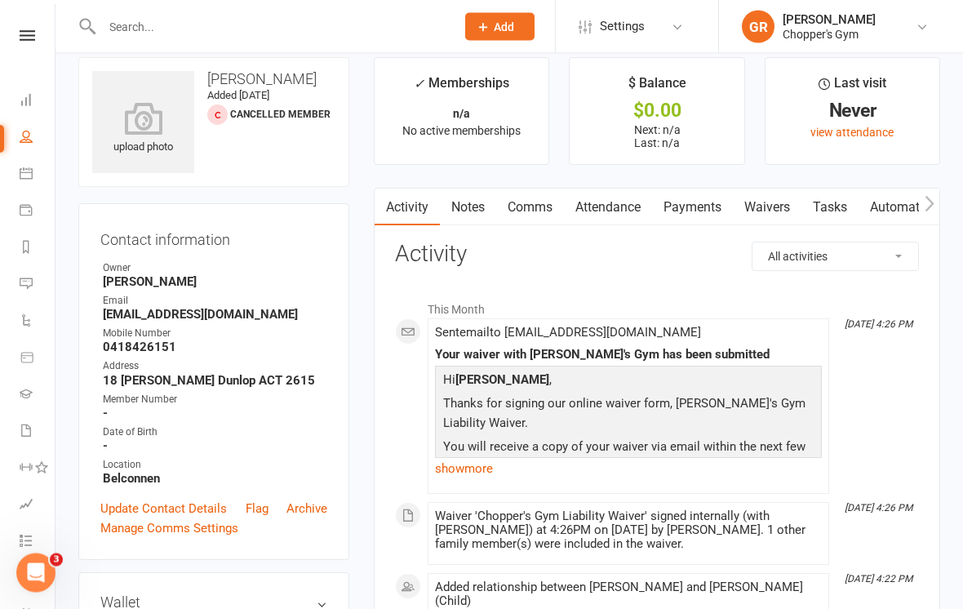
scroll to position [26, 0]
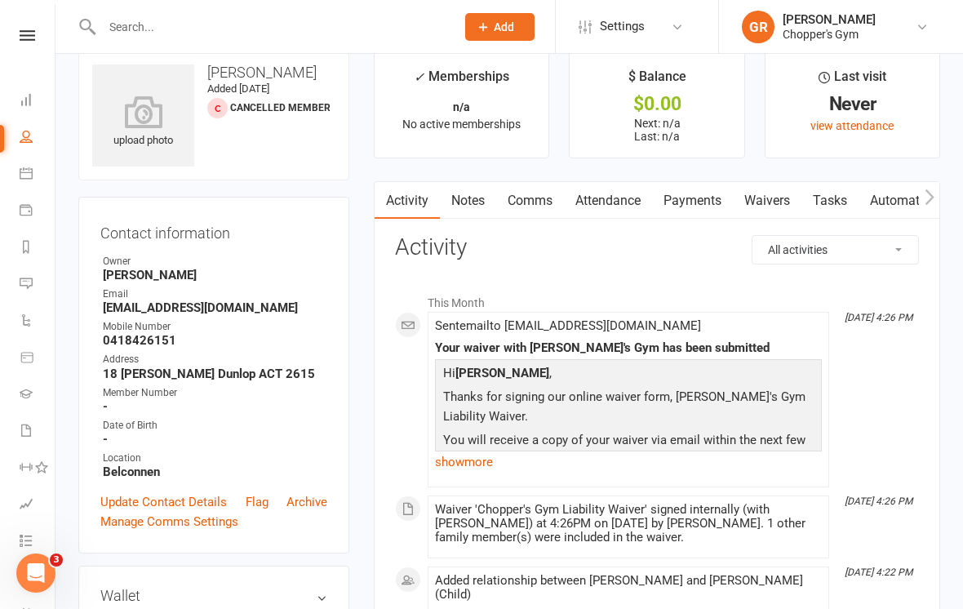
click at [317, 20] on input "text" at bounding box center [270, 26] width 347 height 23
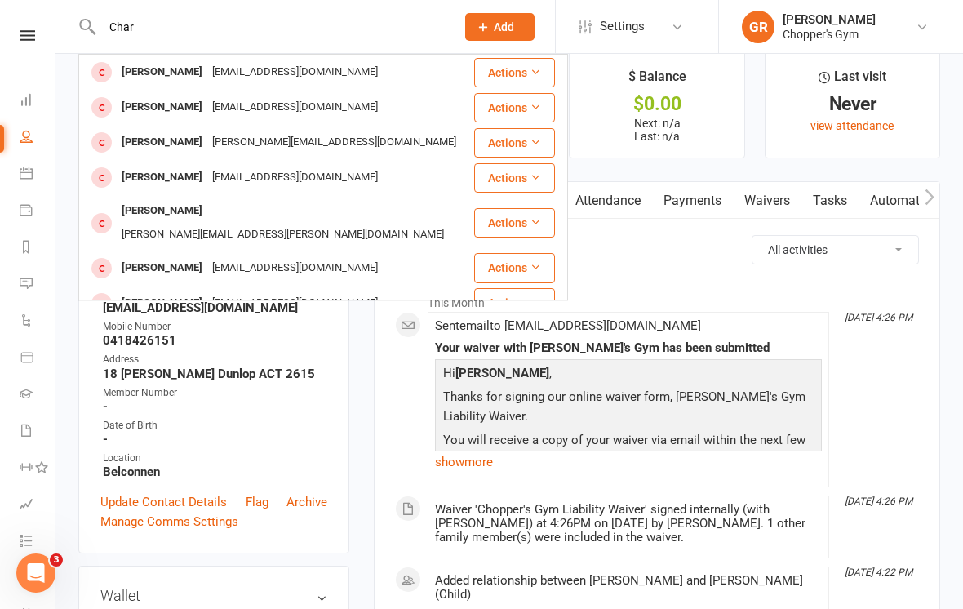
type input "Char"
click at [657, 260] on div "All activities Bookings / Attendances Communications Notes Failed SMSes Grading…" at bounding box center [657, 453] width 524 height 436
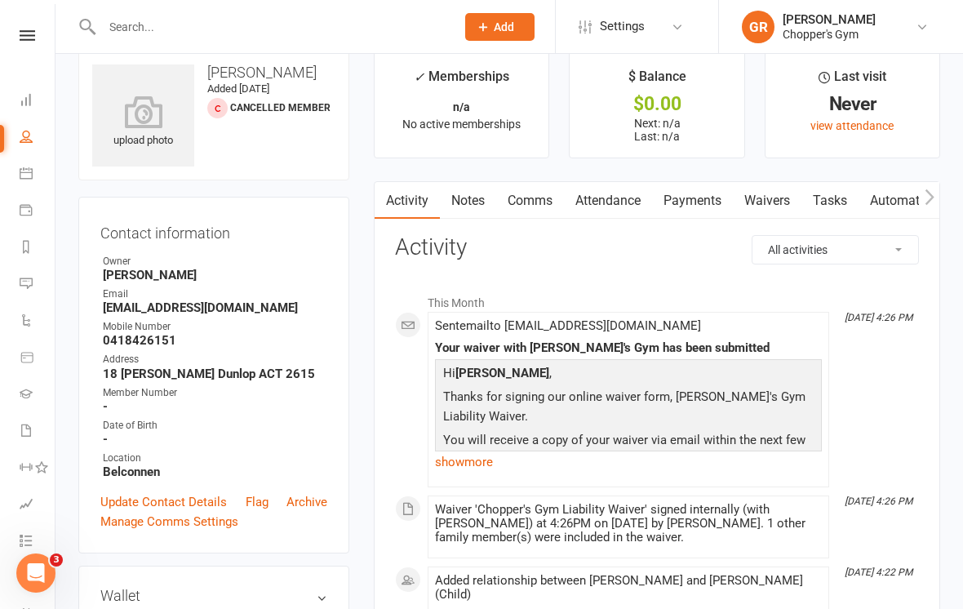
click at [248, 30] on input "text" at bounding box center [270, 26] width 347 height 23
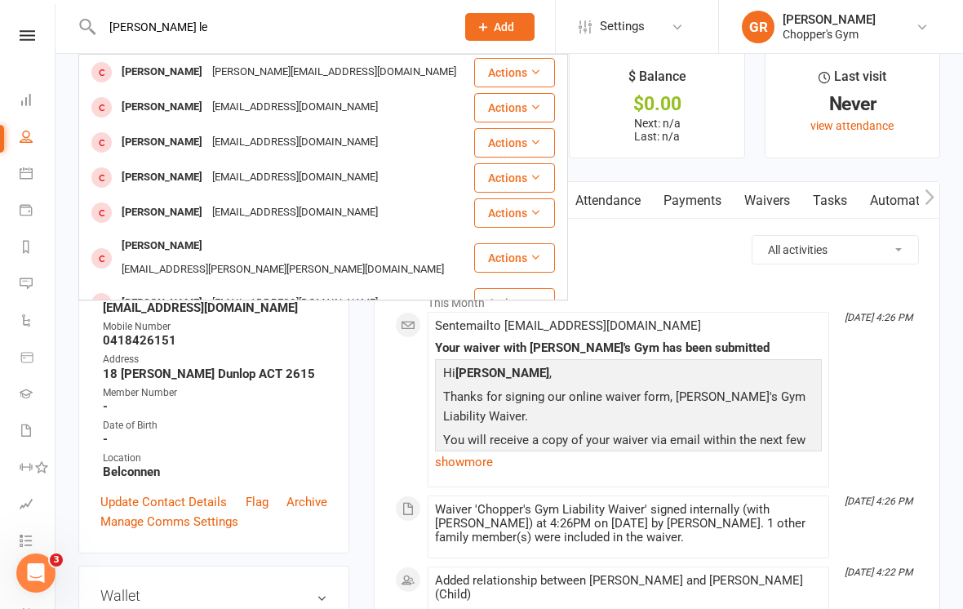
type input "Jane le"
click at [339, 70] on div "Jane Lewis jane.lewis7@bigpond.com" at bounding box center [276, 71] width 392 height 33
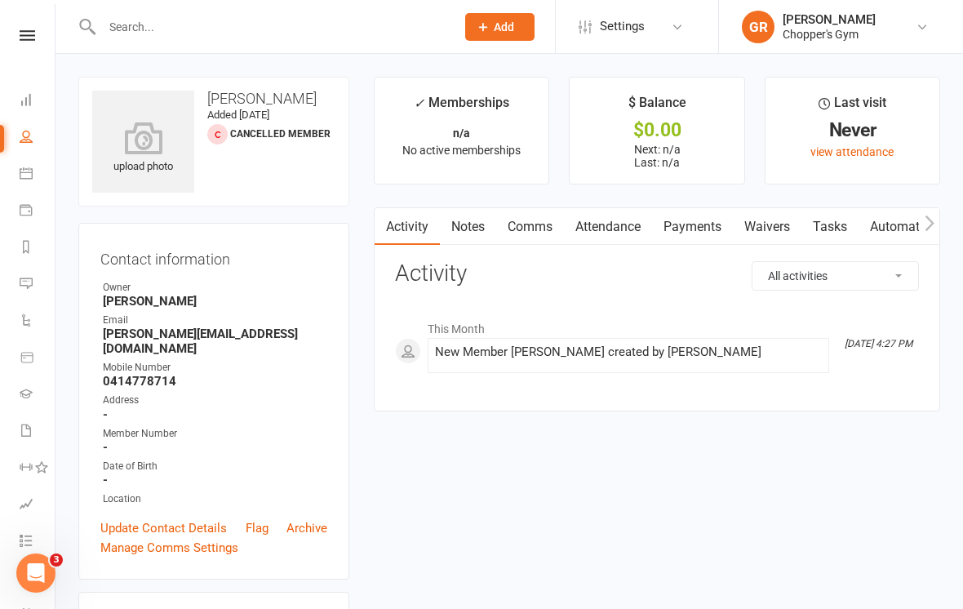
click at [774, 227] on link "Waivers" at bounding box center [767, 227] width 69 height 38
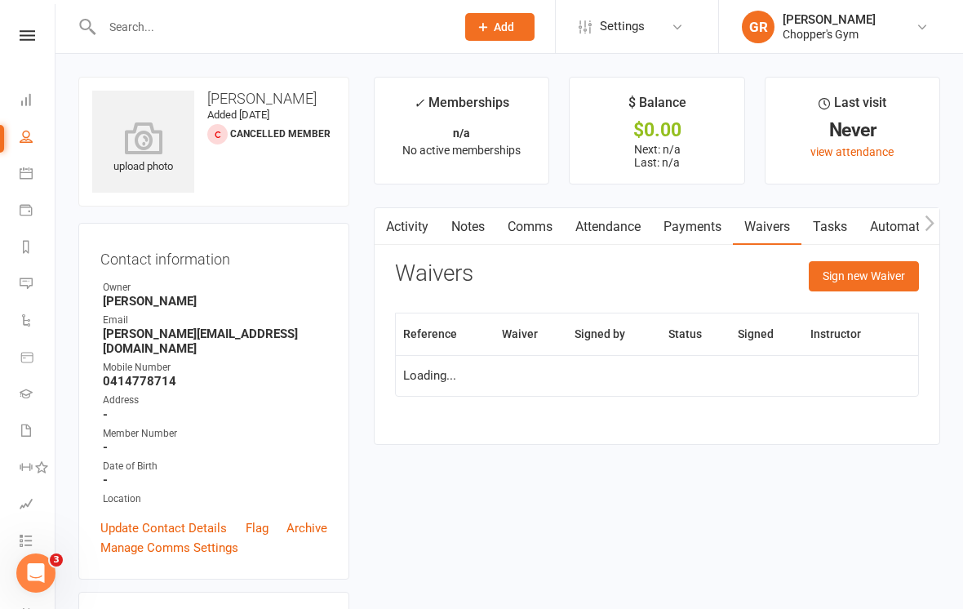
scroll to position [51, 0]
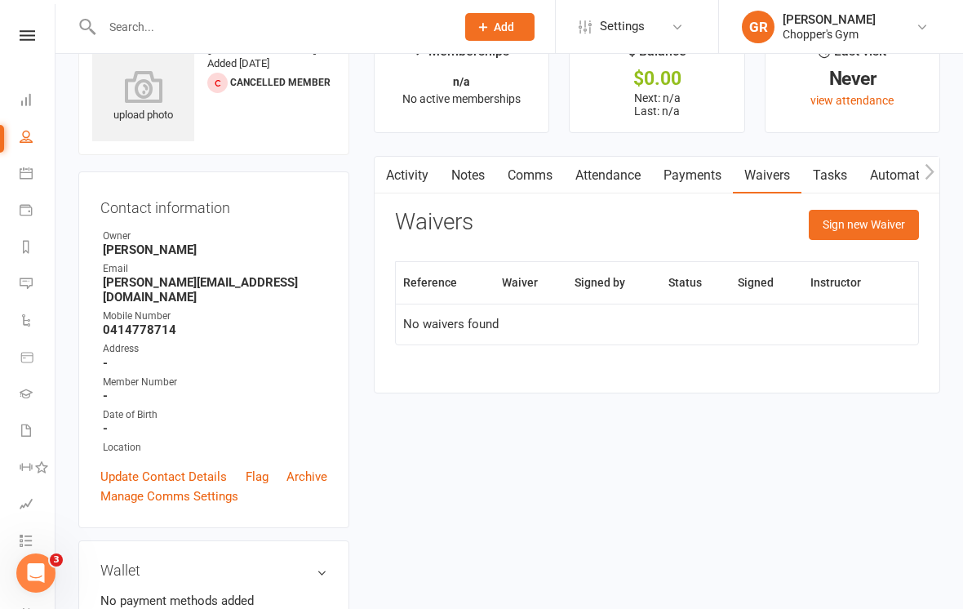
click at [882, 224] on button "Sign new Waiver" at bounding box center [863, 224] width 110 height 29
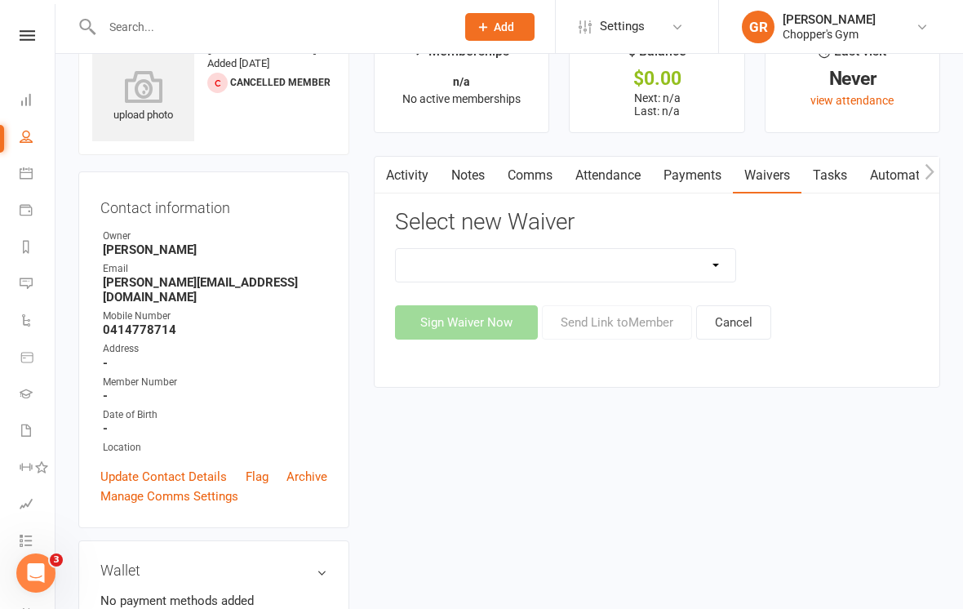
click at [717, 257] on select "12mth Up Front Membership Agreement Chopper's Gym Liability Waiver Chopper's Gy…" at bounding box center [565, 265] width 339 height 33
select select "13488"
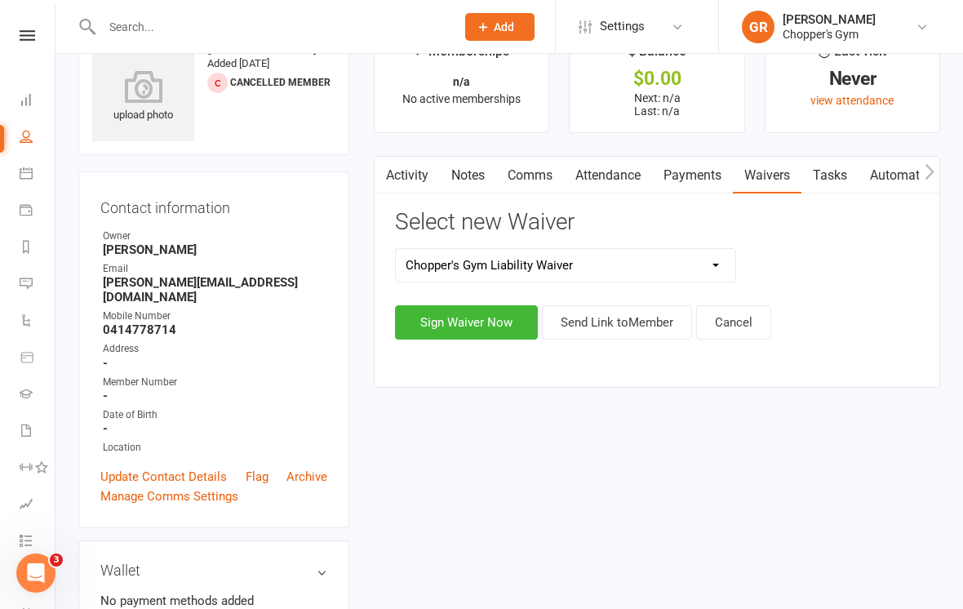
click at [464, 328] on button "Sign Waiver Now" at bounding box center [466, 322] width 143 height 34
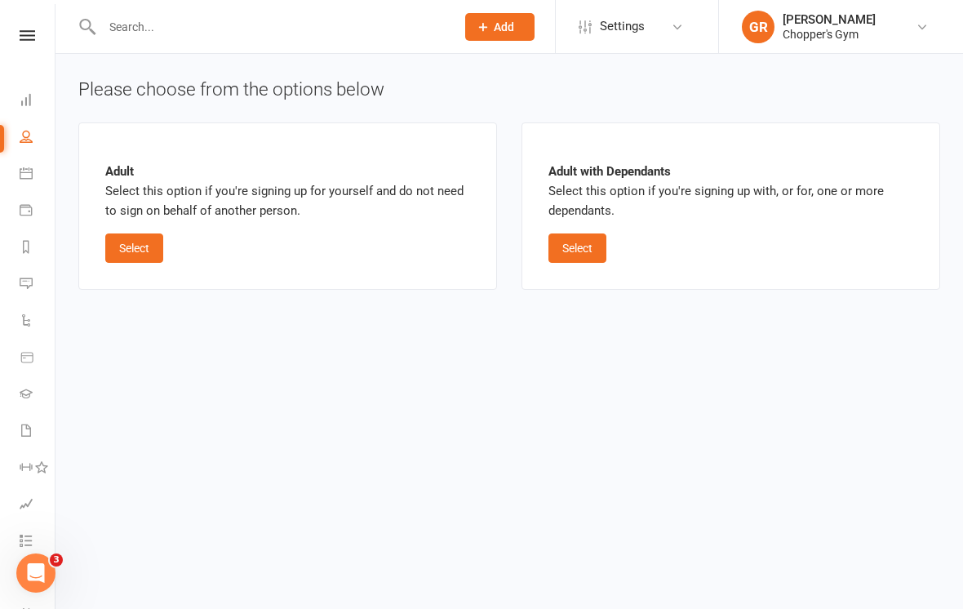
click at [578, 255] on button "Select" at bounding box center [577, 247] width 58 height 29
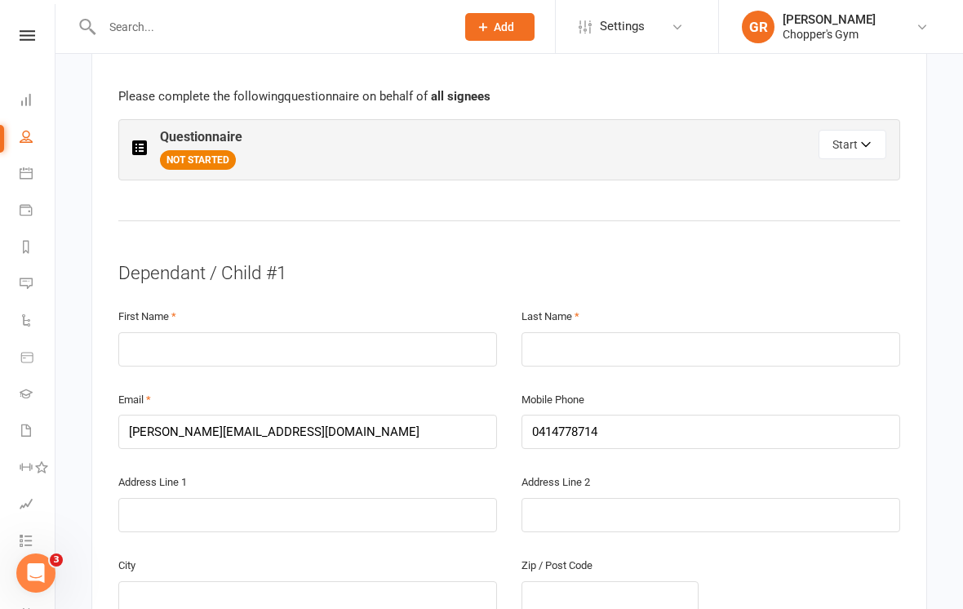
scroll to position [843, 0]
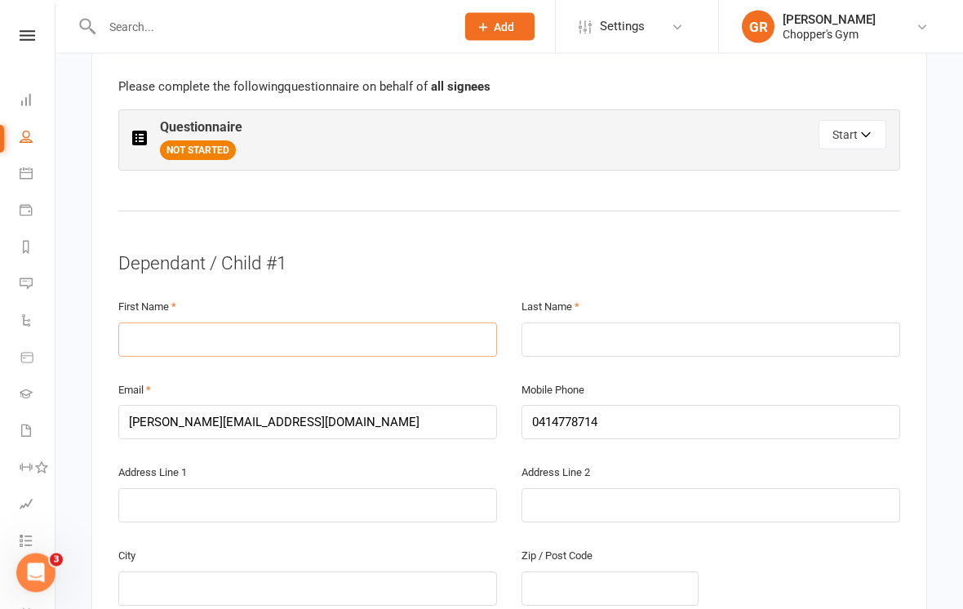
click at [366, 329] on input "text" at bounding box center [307, 340] width 378 height 34
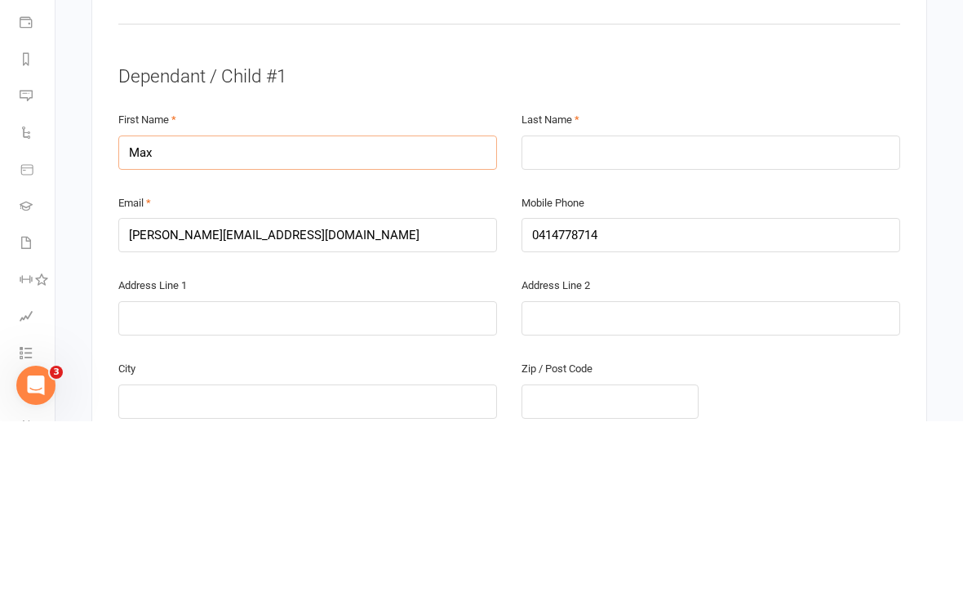
type input "Max"
click at [627, 323] on input "text" at bounding box center [710, 340] width 378 height 34
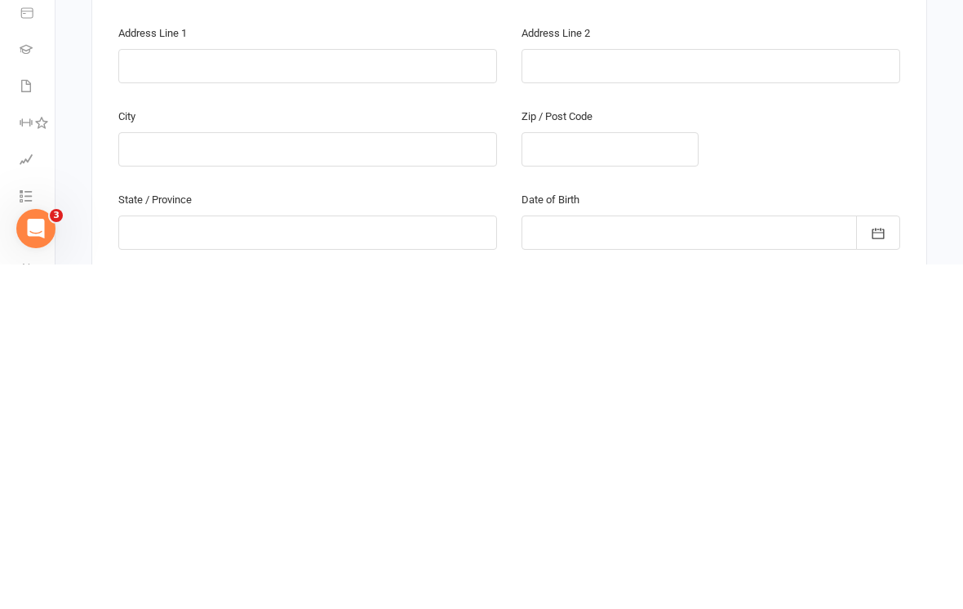
scroll to position [940, 0]
type input "Li donni - Lewis"
click at [574, 559] on div at bounding box center [710, 576] width 378 height 34
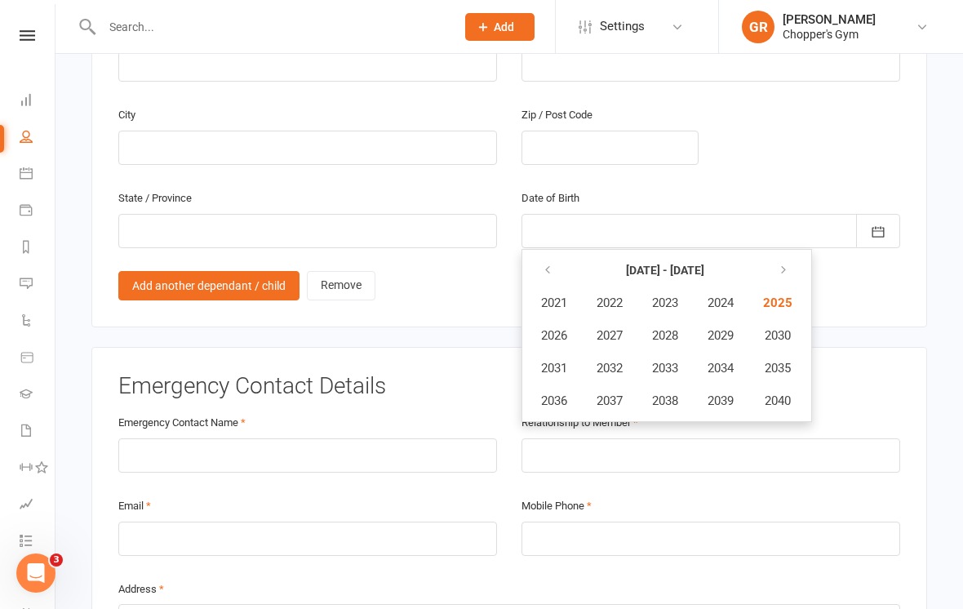
click at [552, 263] on icon "button" at bounding box center [547, 269] width 11 height 13
click at [789, 361] on span "2015" at bounding box center [776, 368] width 26 height 15
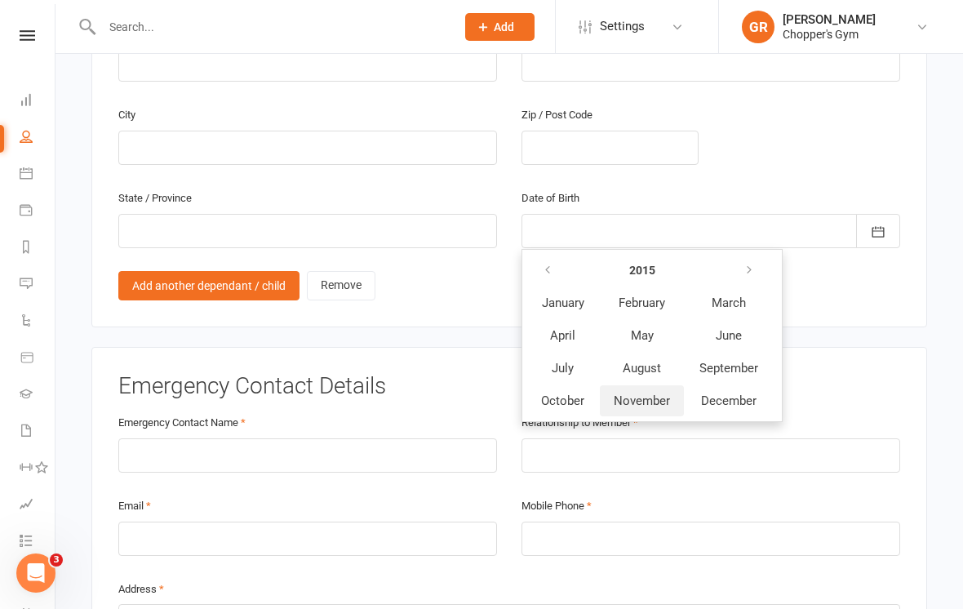
click at [657, 393] on span "November" at bounding box center [641, 400] width 56 height 15
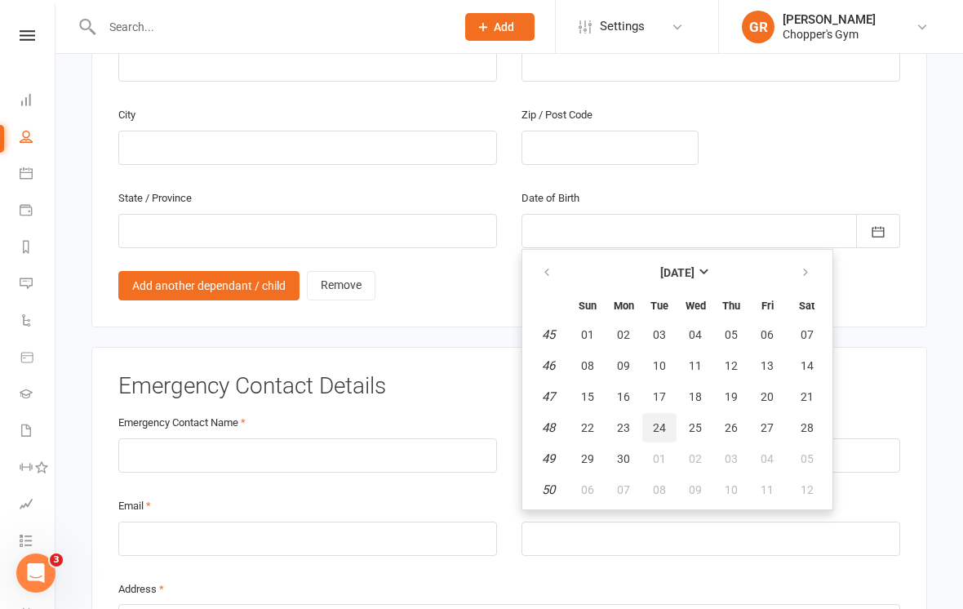
click at [668, 416] on button "24" at bounding box center [659, 427] width 34 height 29
type input "24 Nov 2015"
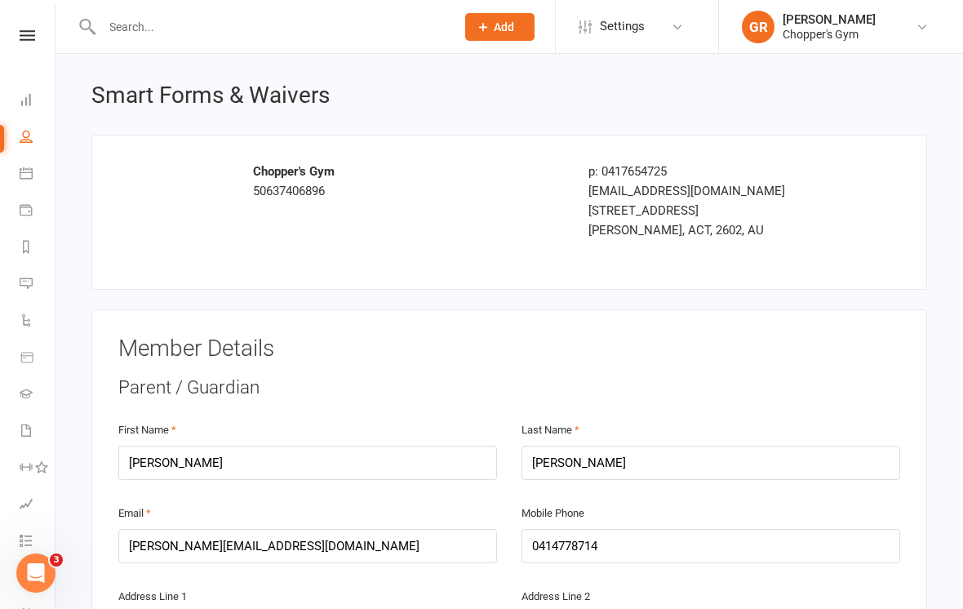
scroll to position [23, 0]
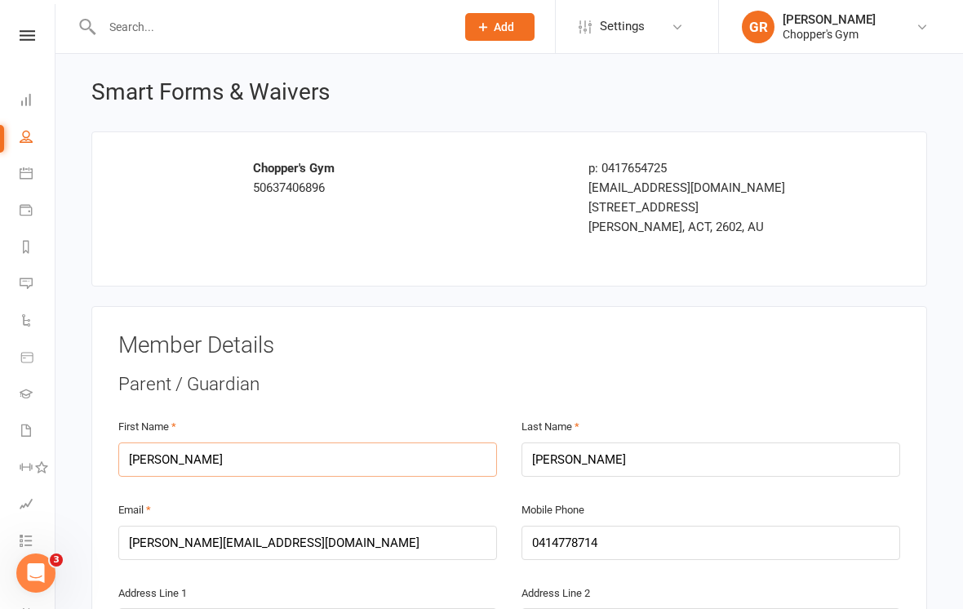
click at [151, 458] on input "[PERSON_NAME]" at bounding box center [307, 459] width 378 height 34
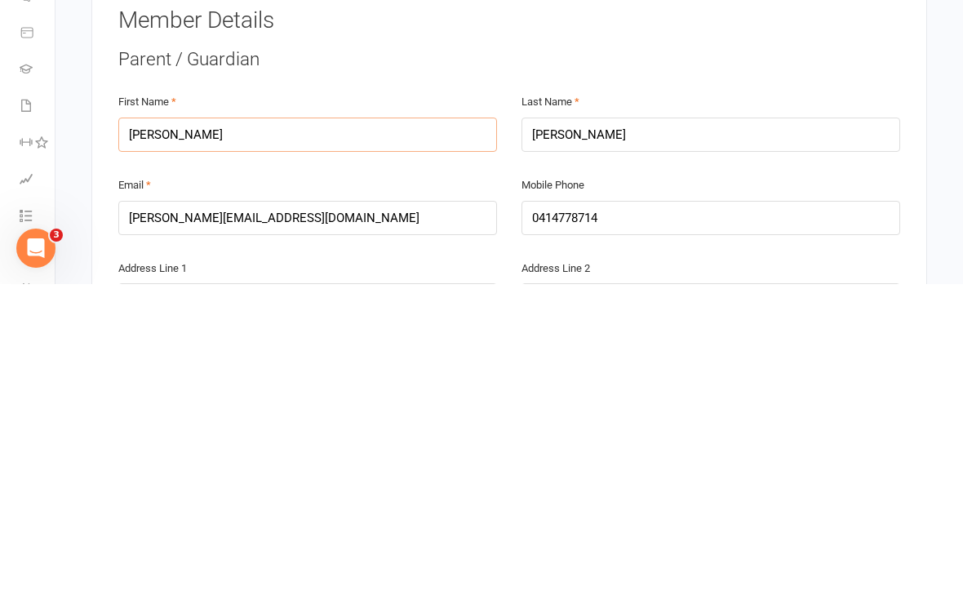
click at [133, 442] on input "[PERSON_NAME]" at bounding box center [307, 459] width 378 height 34
click at [138, 442] on input "[PERSON_NAME]" at bounding box center [307, 459] width 378 height 34
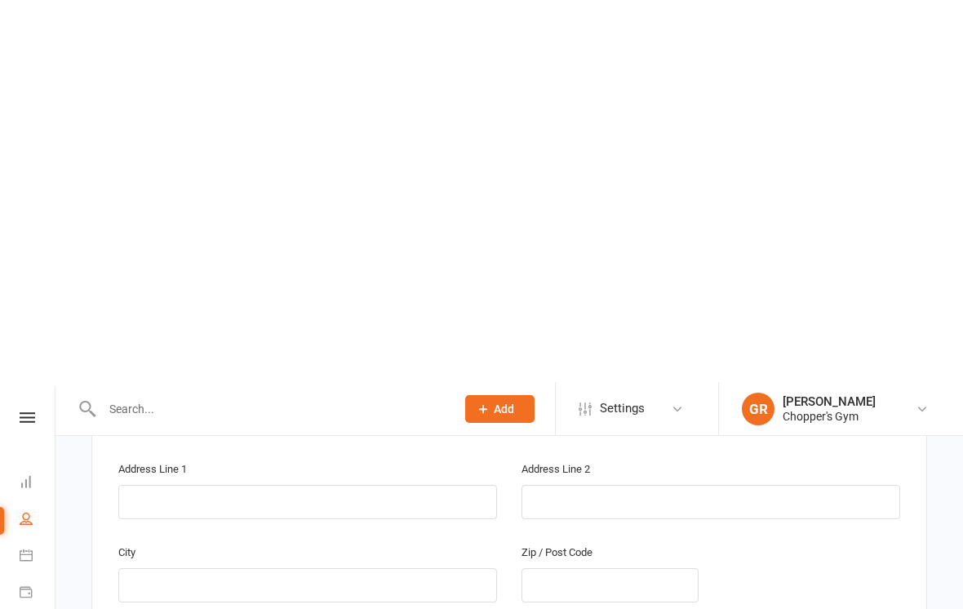
scroll to position [1323, 0]
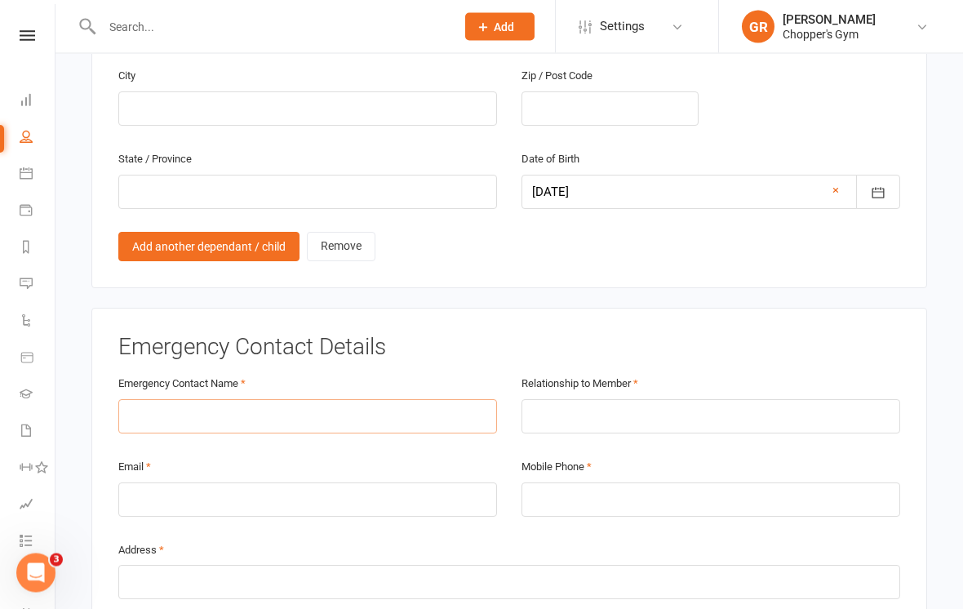
click at [316, 406] on input "text" at bounding box center [307, 417] width 378 height 34
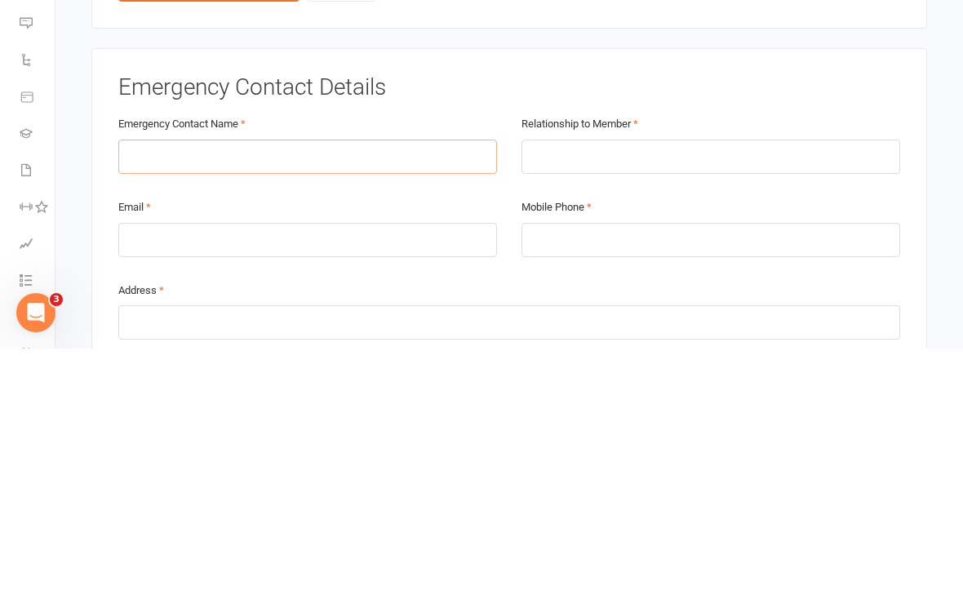
click at [248, 400] on input "text" at bounding box center [307, 417] width 378 height 34
click at [161, 400] on input "text" at bounding box center [307, 417] width 378 height 34
paste input "[PERSON_NAME]"
type input "[PERSON_NAME]"
click at [682, 400] on input "text" at bounding box center [710, 417] width 378 height 34
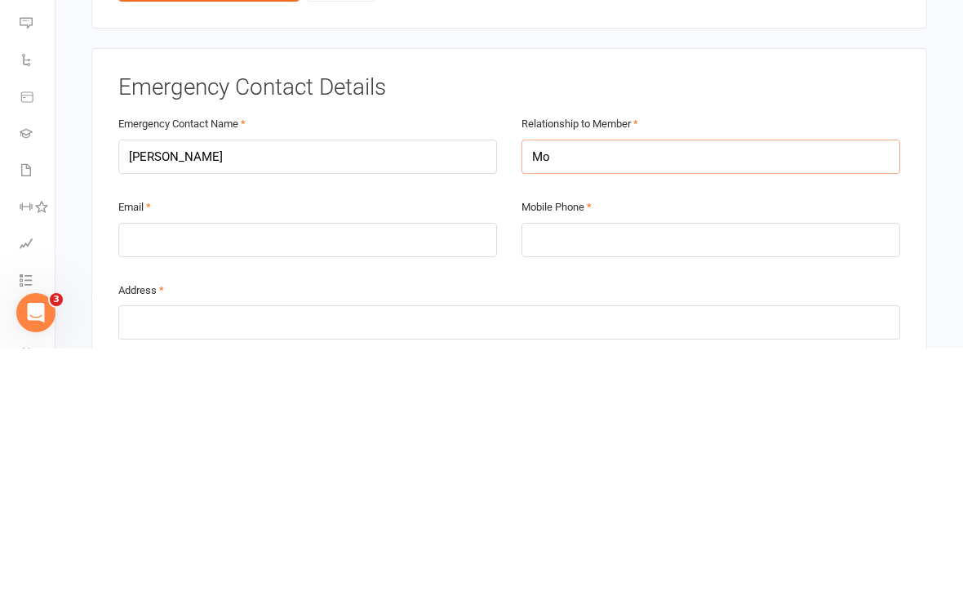
type input "M"
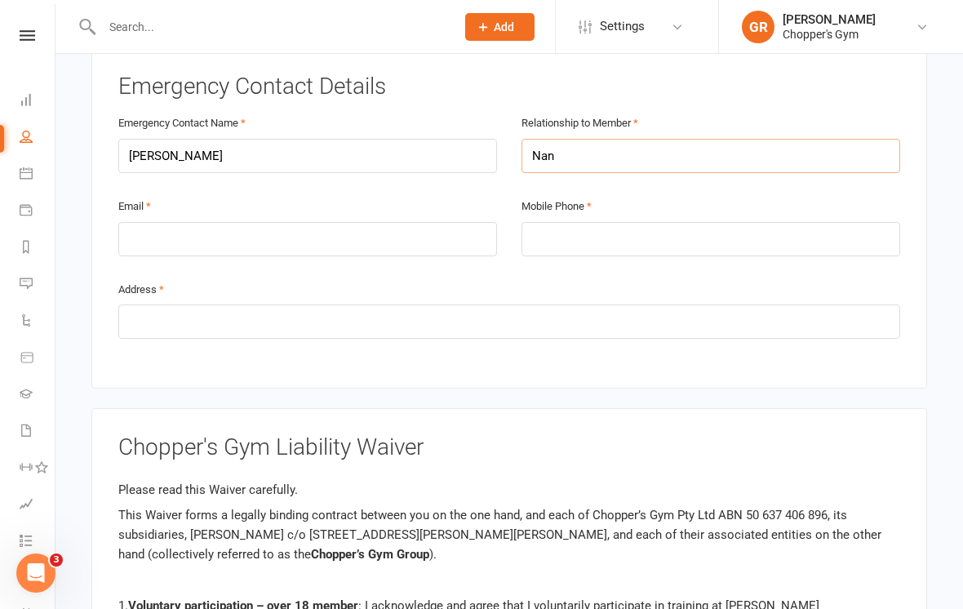
type input "Nan"
click at [317, 230] on input "email" at bounding box center [307, 239] width 378 height 34
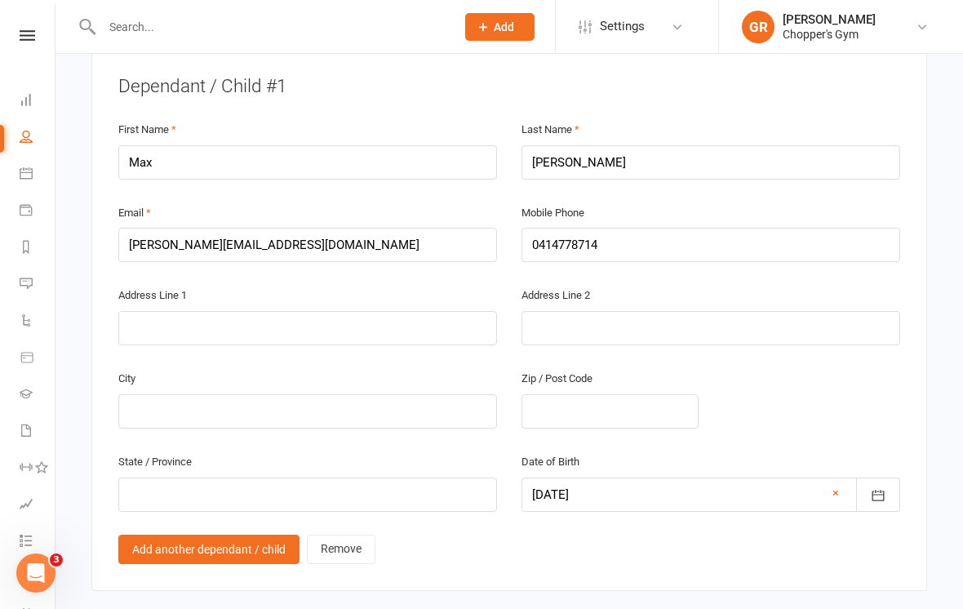
scroll to position [923, 0]
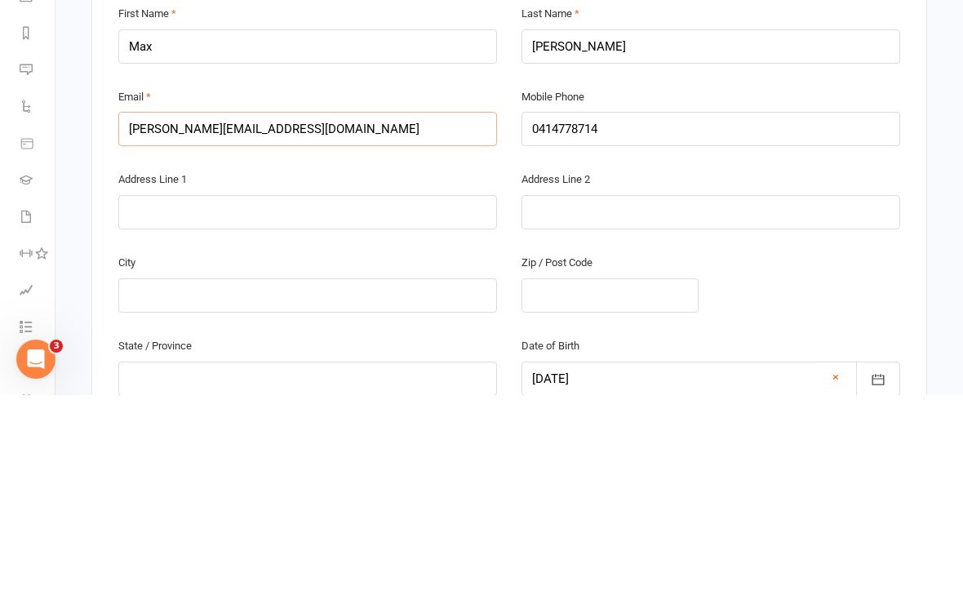
click at [133, 325] on input "[PERSON_NAME][EMAIL_ADDRESS][DOMAIN_NAME]" at bounding box center [307, 342] width 378 height 34
click at [140, 325] on input "[PERSON_NAME][EMAIL_ADDRESS][DOMAIN_NAME]" at bounding box center [307, 342] width 378 height 34
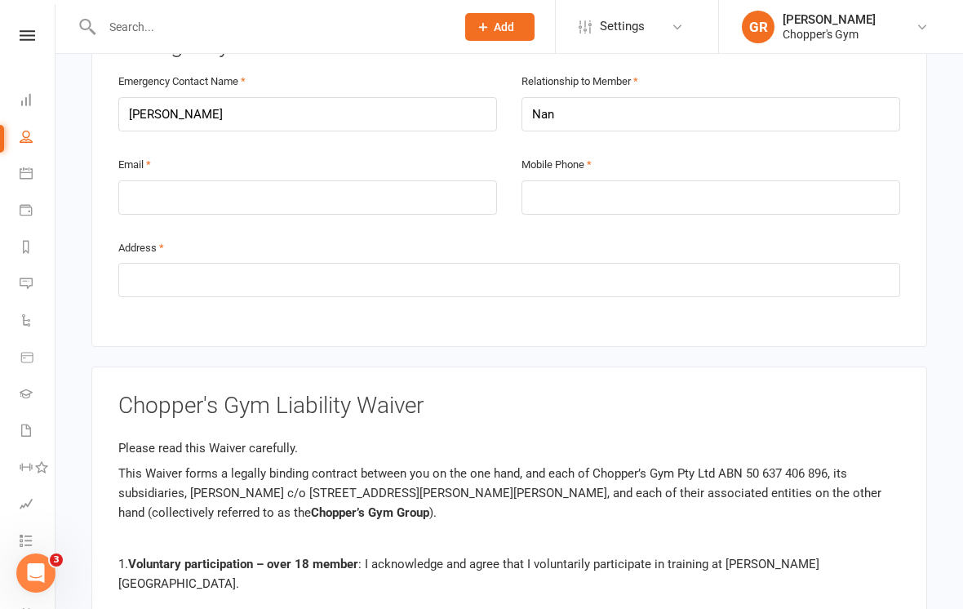
scroll to position [1627, 0]
click at [196, 163] on div "Email" at bounding box center [307, 183] width 378 height 60
click at [166, 197] on input "email" at bounding box center [307, 196] width 378 height 34
click at [153, 195] on input "email" at bounding box center [307, 196] width 378 height 34
paste input "[PERSON_NAME][EMAIL_ADDRESS][DOMAIN_NAME]"
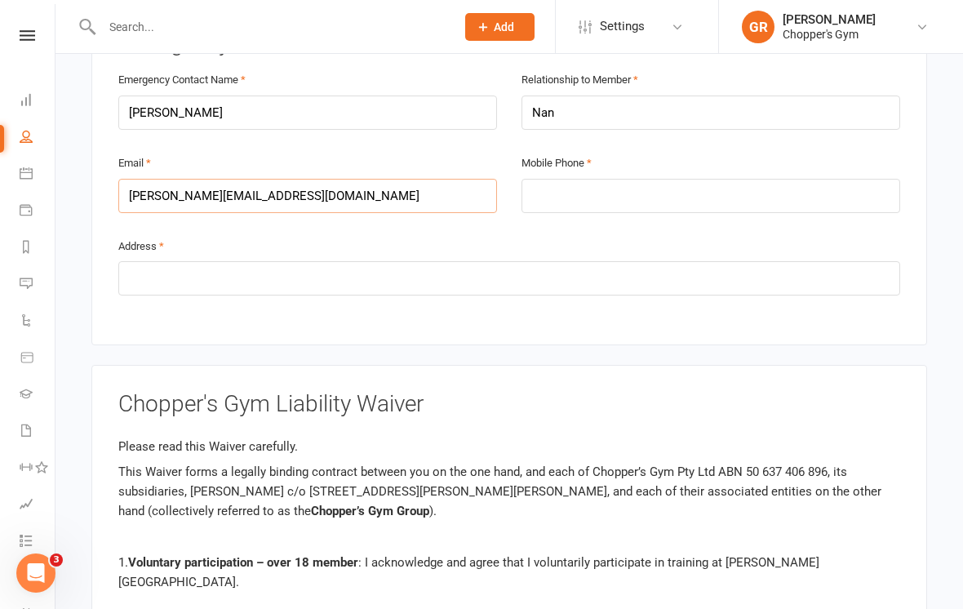
type input "[PERSON_NAME][EMAIL_ADDRESS][DOMAIN_NAME]"
click at [392, 265] on input "text" at bounding box center [508, 278] width 781 height 34
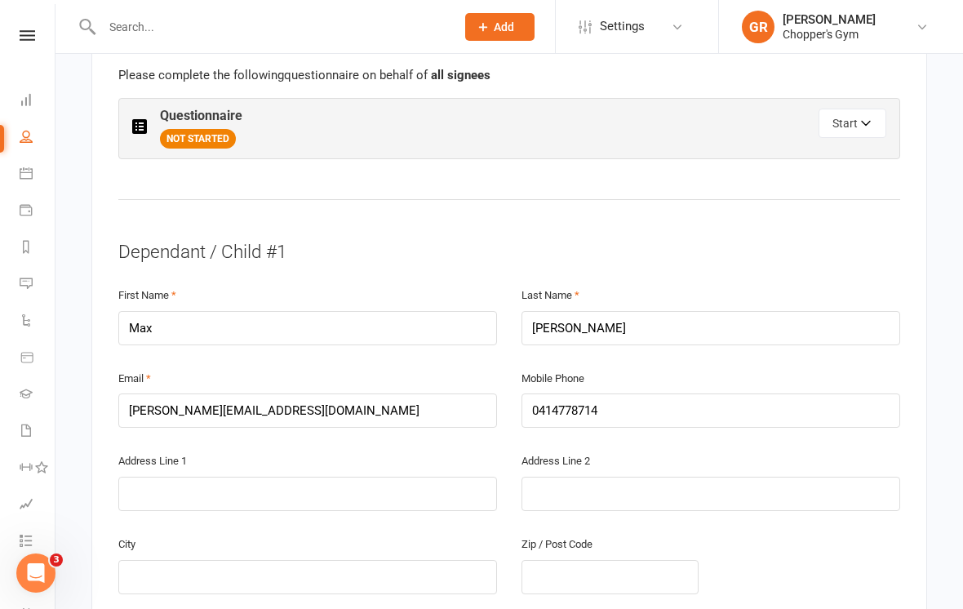
scroll to position [855, 0]
type input "NA"
click at [569, 409] on input "0414778714" at bounding box center [710, 411] width 378 height 34
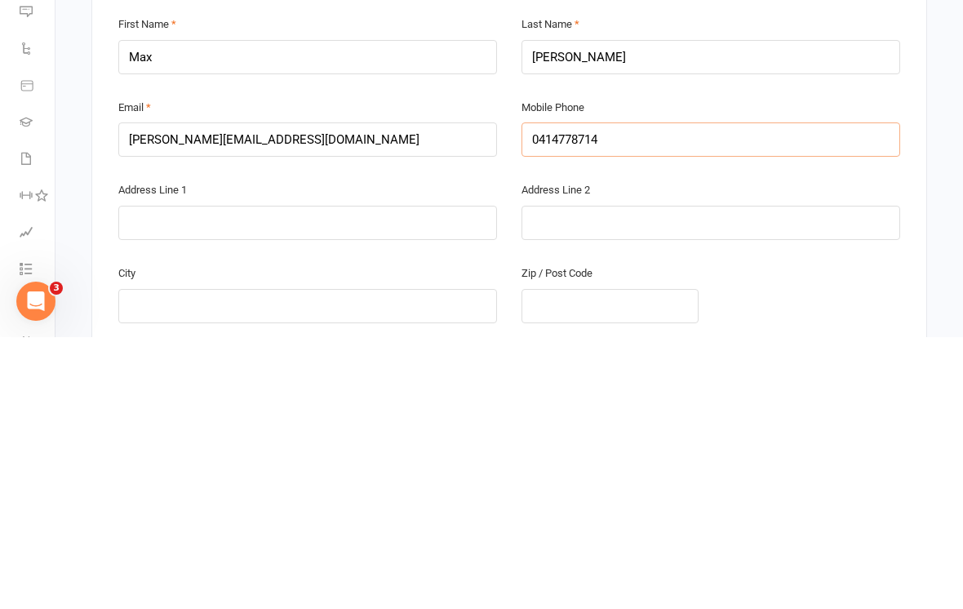
click at [562, 394] on input "0414778714" at bounding box center [710, 411] width 378 height 34
click at [566, 394] on input "0414778714" at bounding box center [710, 411] width 378 height 34
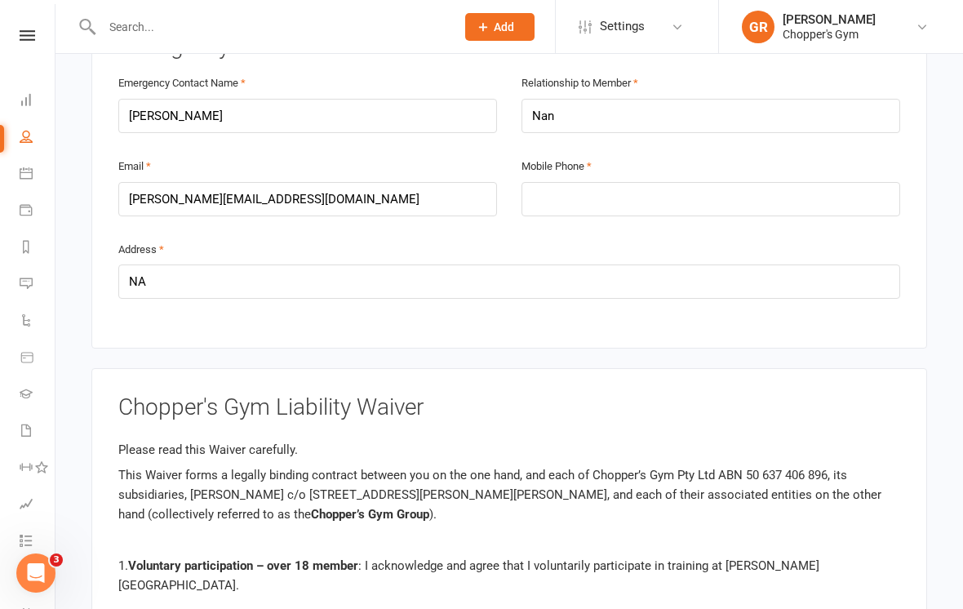
scroll to position [1628, 0]
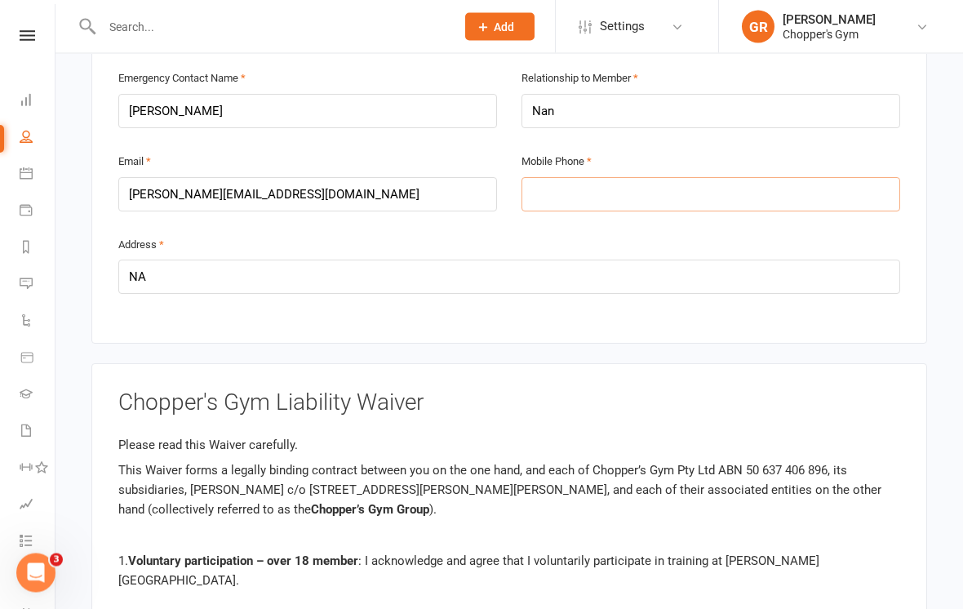
click at [613, 178] on input "tel" at bounding box center [710, 195] width 378 height 34
click at [566, 182] on input "tel" at bounding box center [710, 195] width 378 height 34
click at [556, 187] on input "tel" at bounding box center [710, 195] width 378 height 34
paste input "0414778714"
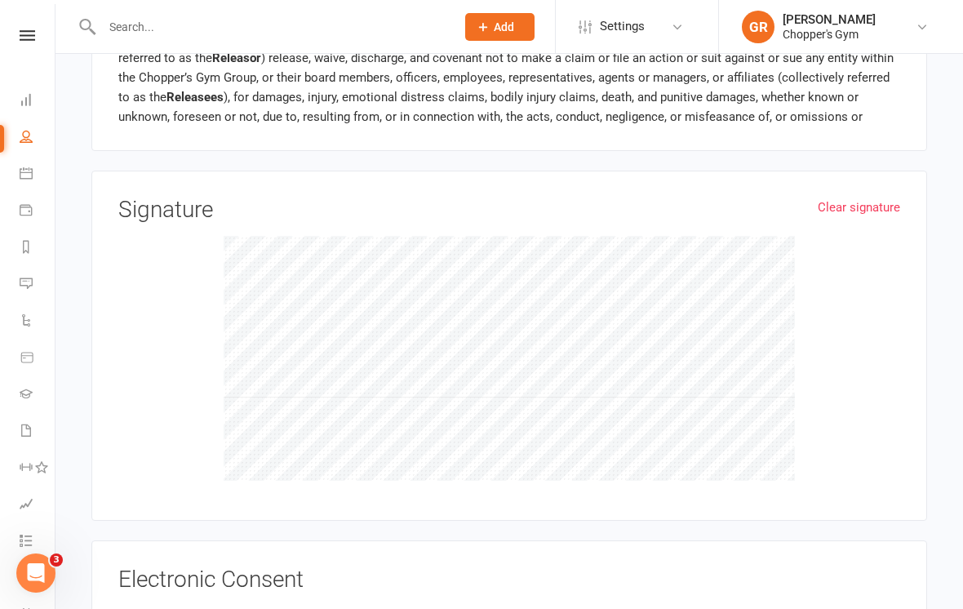
scroll to position [2252, 0]
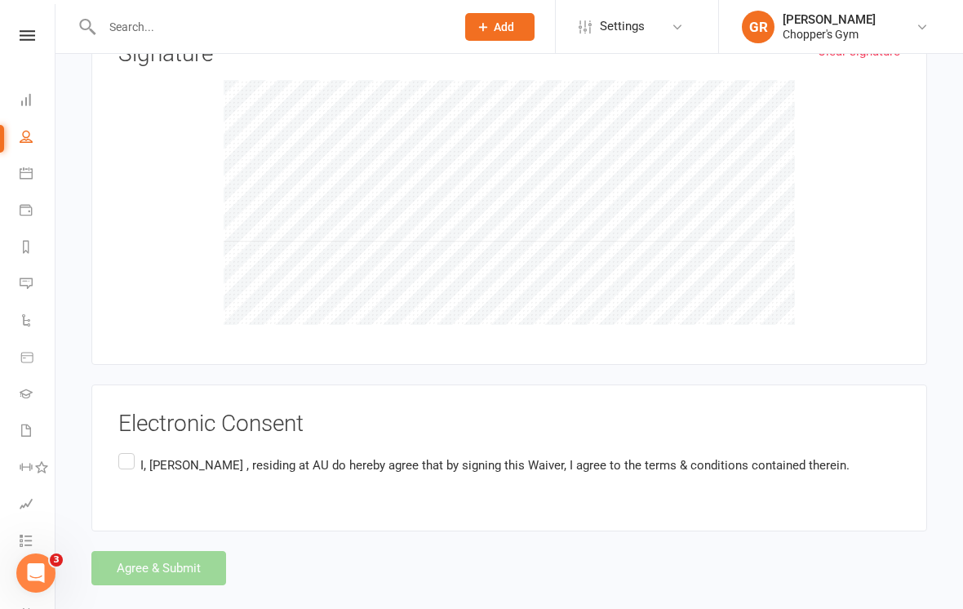
type input "0414778714"
click at [144, 449] on label "I, Jane Lewis , residing at AU do hereby agree that by signing this Waiver, I a…" at bounding box center [483, 465] width 731 height 32
click at [129, 449] on input "I, Jane Lewis , residing at AU do hereby agree that by signing this Waiver, I a…" at bounding box center [123, 449] width 11 height 0
click at [193, 557] on button "Agree & Submit" at bounding box center [158, 568] width 135 height 34
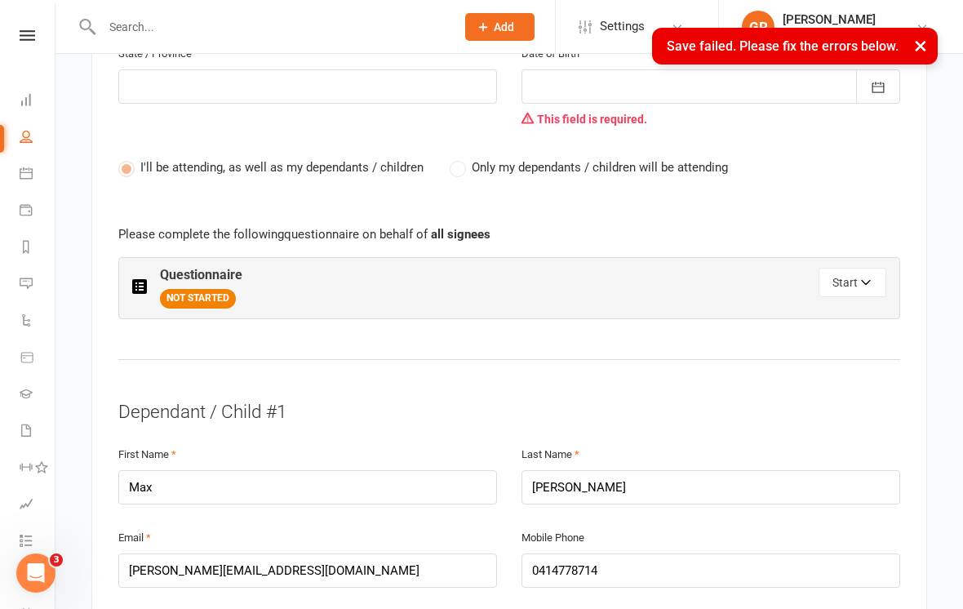
scroll to position [582, 0]
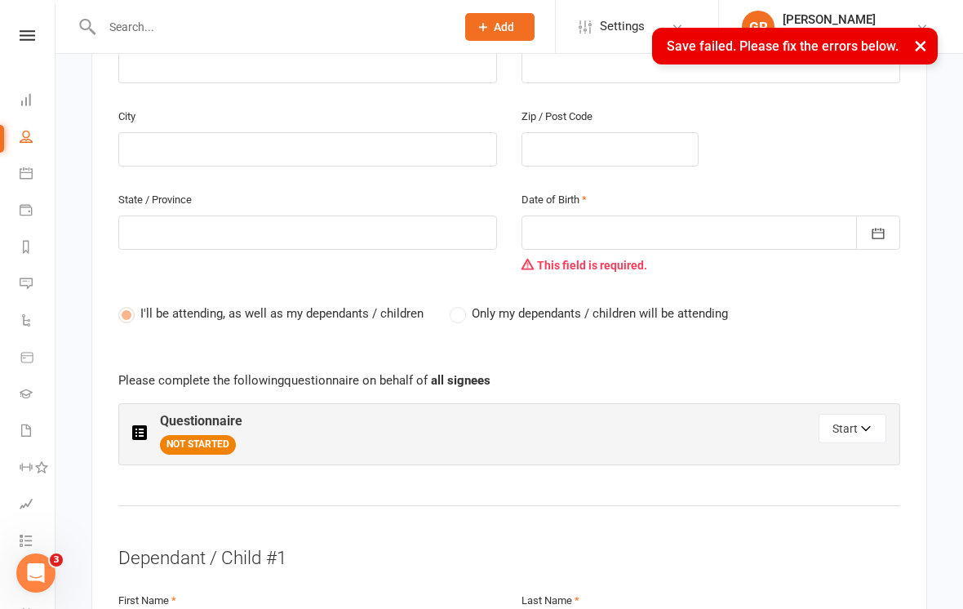
click at [888, 235] on button "button" at bounding box center [878, 232] width 44 height 34
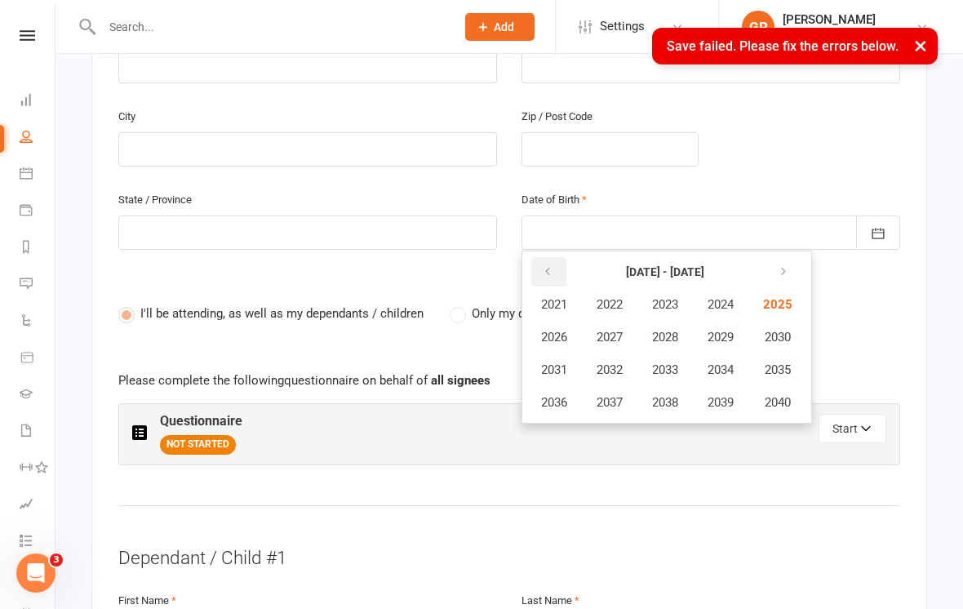
click at [552, 257] on button "button" at bounding box center [548, 271] width 35 height 29
click at [550, 266] on icon "button" at bounding box center [547, 271] width 11 height 13
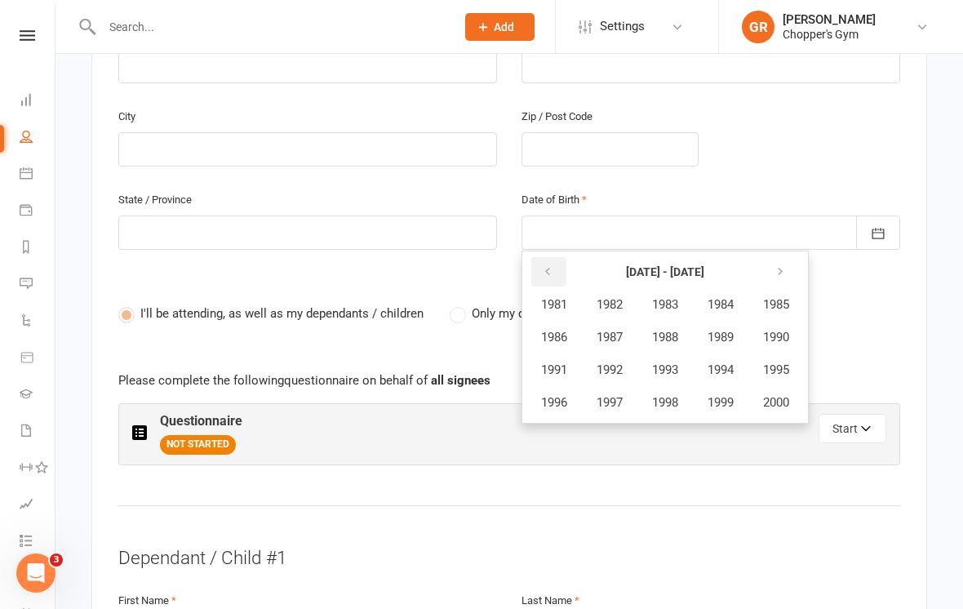
click at [555, 265] on button "button" at bounding box center [548, 271] width 35 height 29
click at [672, 332] on span "1968" at bounding box center [665, 337] width 26 height 15
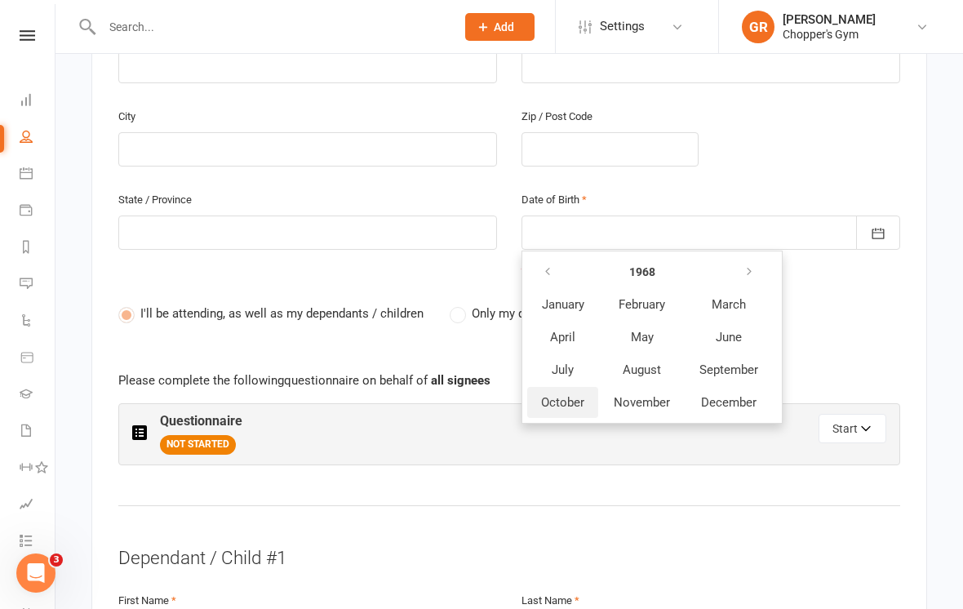
click at [573, 396] on span "October" at bounding box center [562, 402] width 43 height 15
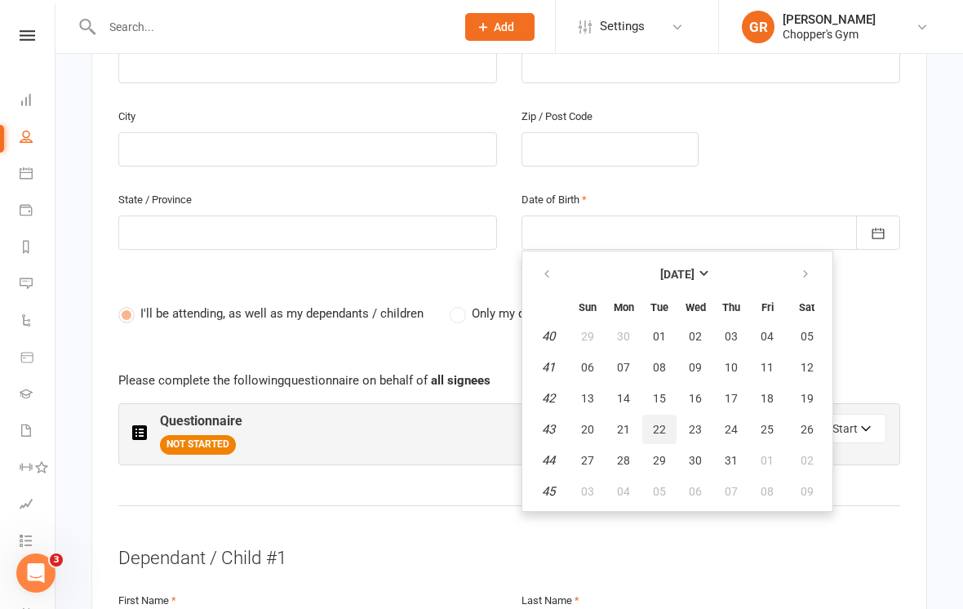
click at [666, 418] on button "22" at bounding box center [659, 428] width 34 height 29
type input "22 Oct 1968"
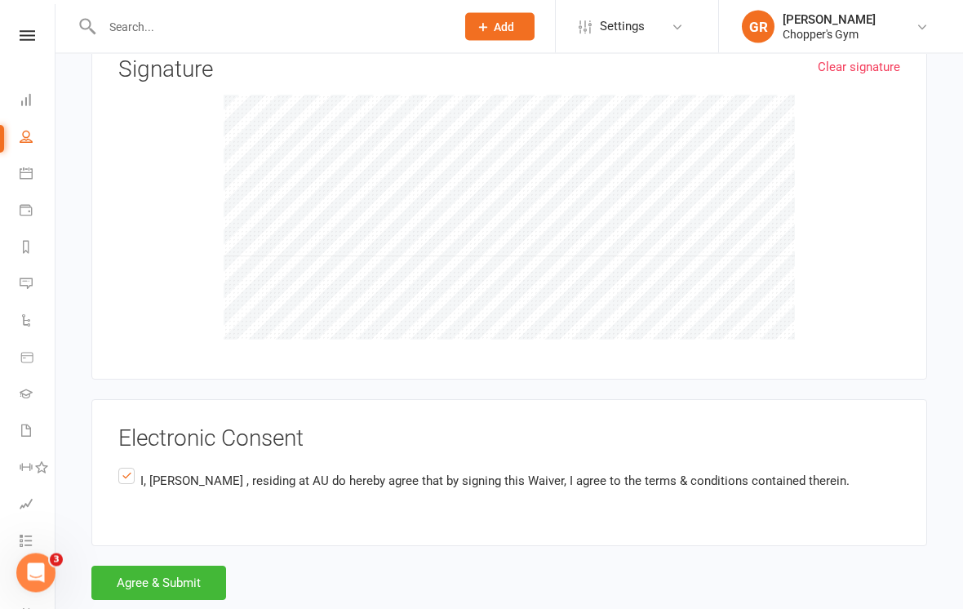
scroll to position [2283, 0]
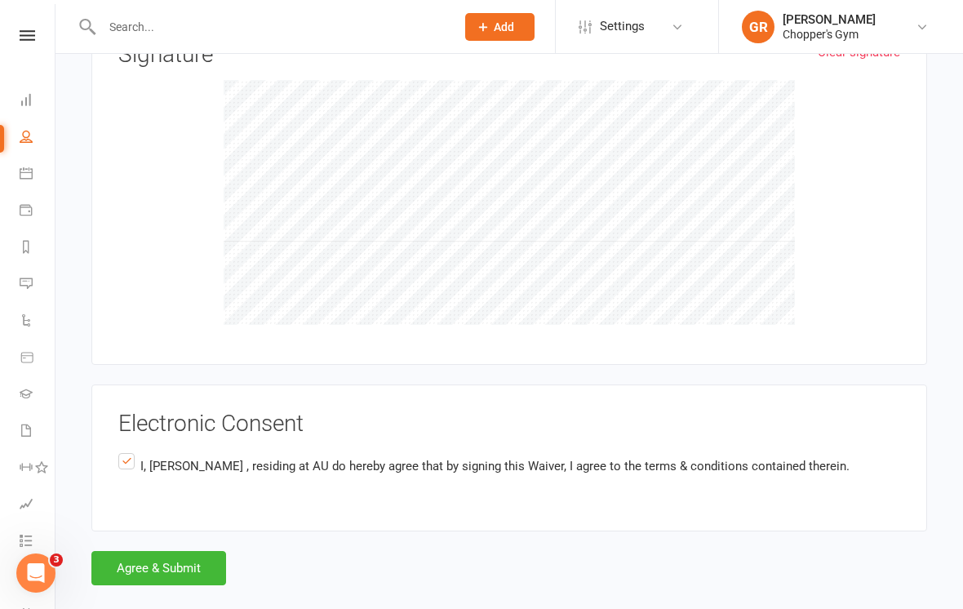
click at [187, 553] on button "Agree & Submit" at bounding box center [158, 568] width 135 height 34
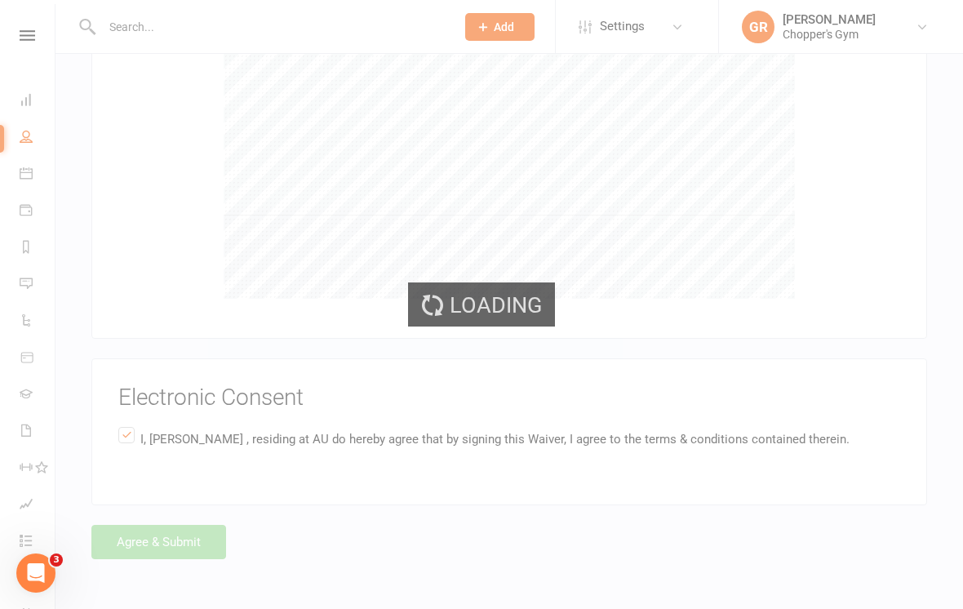
scroll to position [2252, 0]
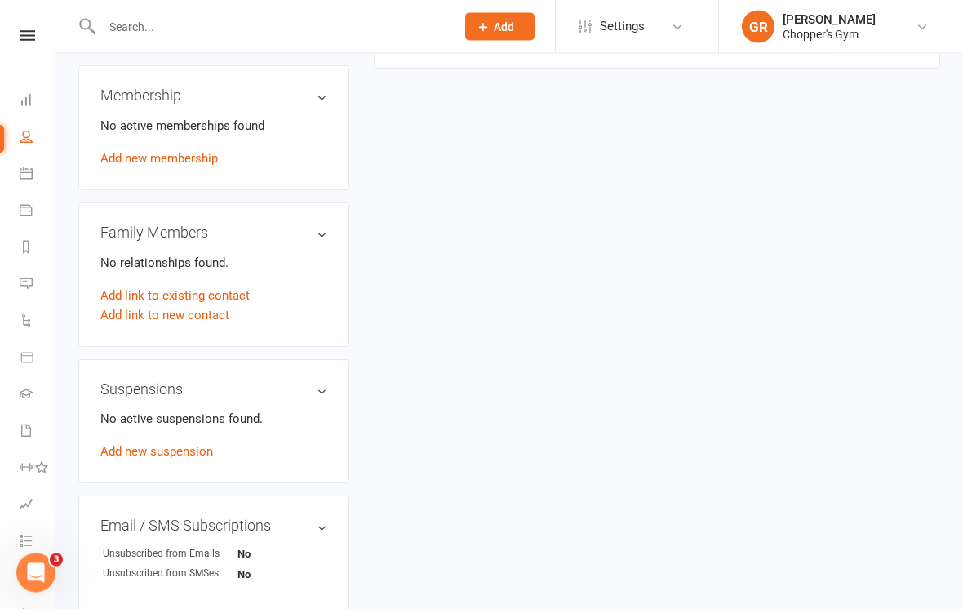
scroll to position [654, 0]
click at [316, 224] on h3 "Family Members" at bounding box center [213, 232] width 227 height 16
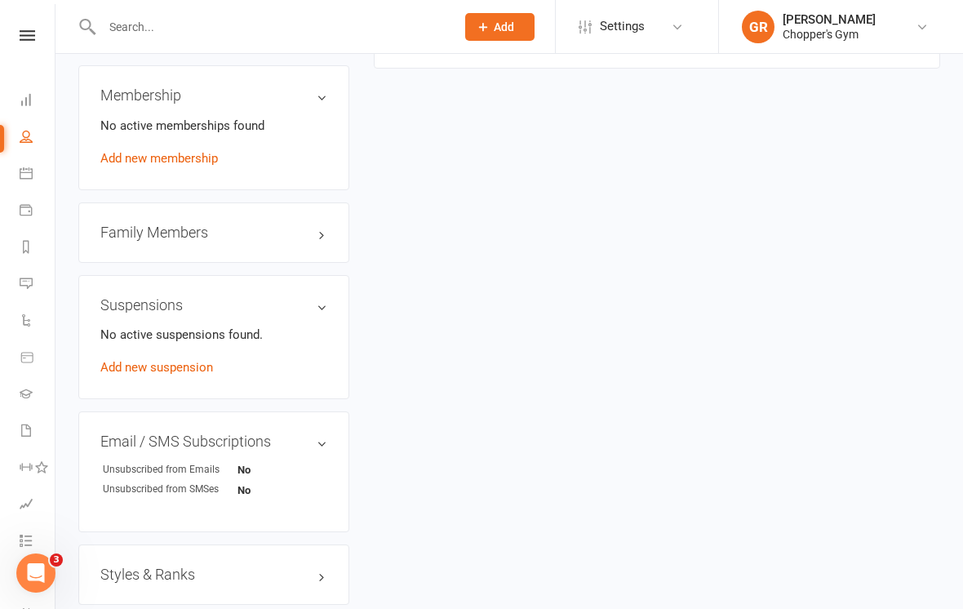
click at [318, 224] on h3 "Family Members" at bounding box center [213, 232] width 227 height 16
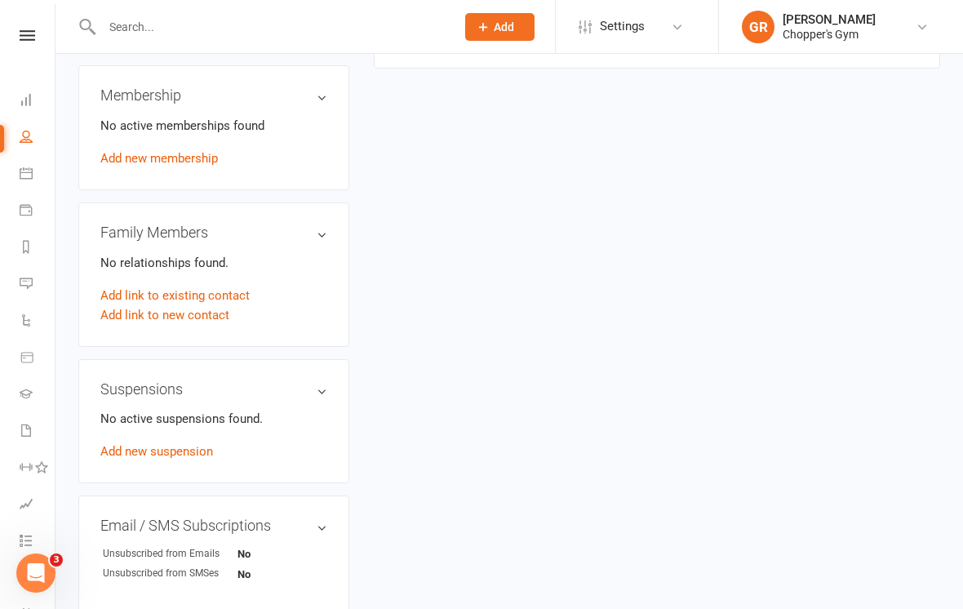
click at [224, 253] on p "No relationships found." at bounding box center [213, 263] width 227 height 20
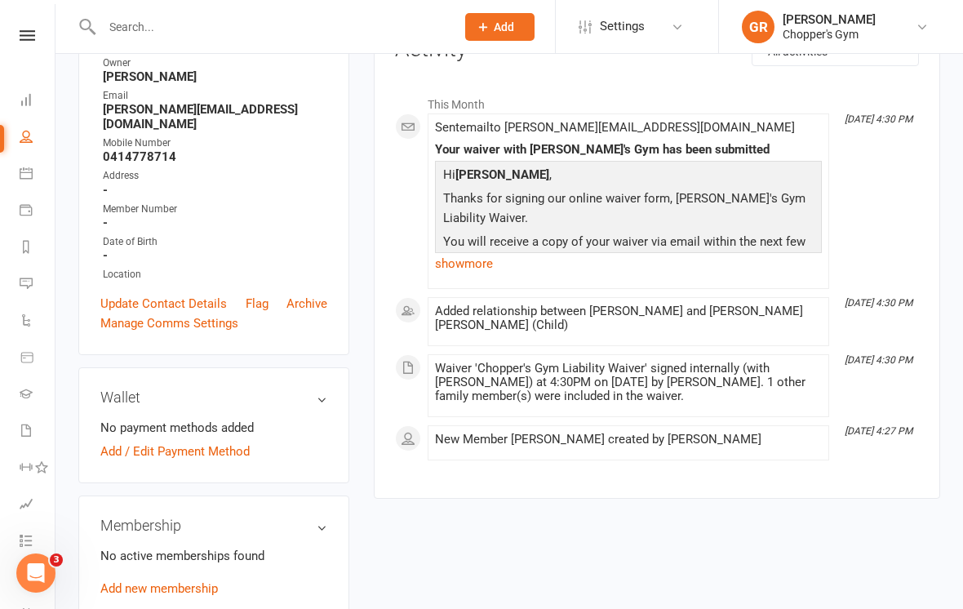
scroll to position [0, 0]
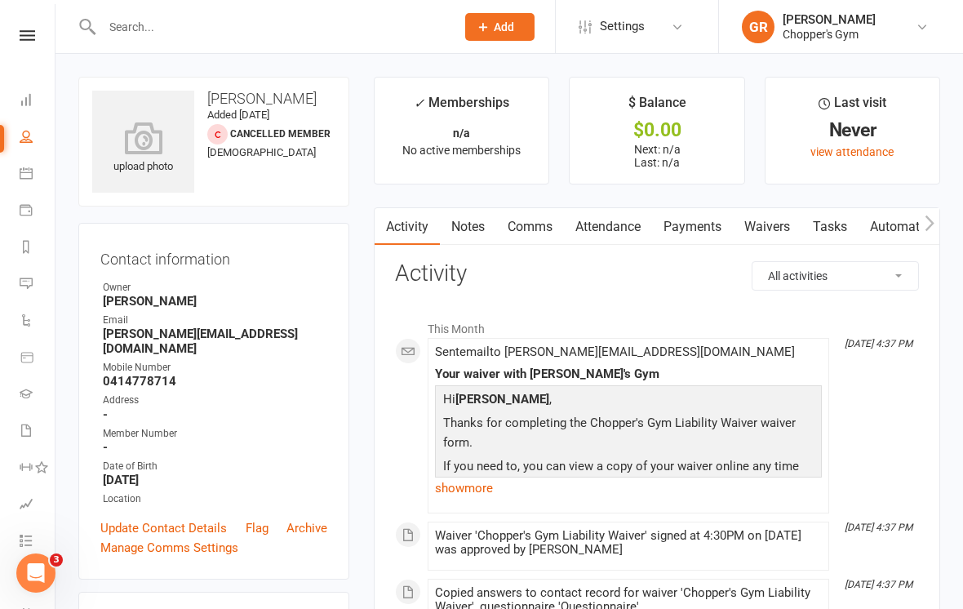
click at [29, 169] on icon at bounding box center [26, 172] width 13 height 13
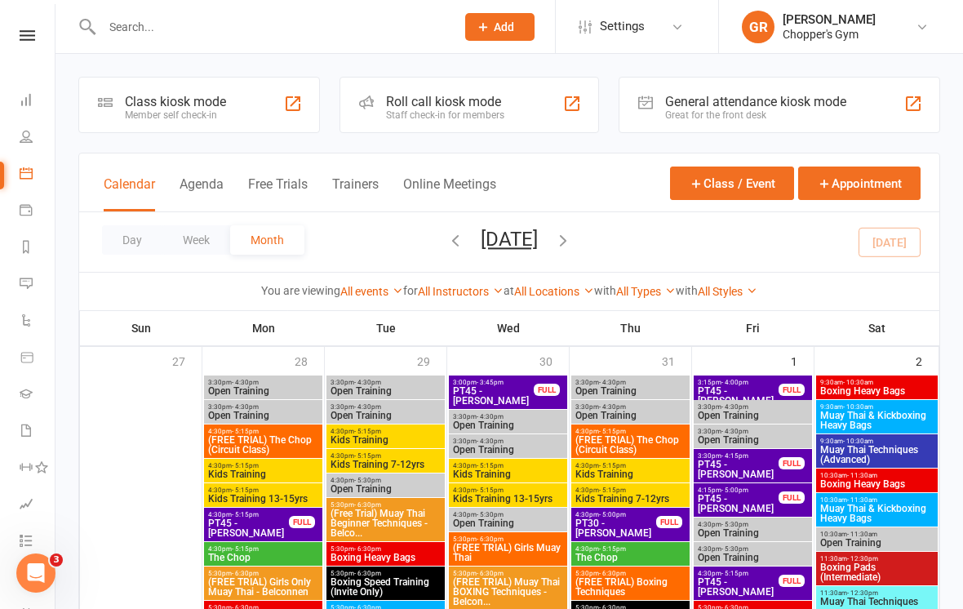
click at [552, 286] on link "All Locations" at bounding box center [554, 291] width 80 height 13
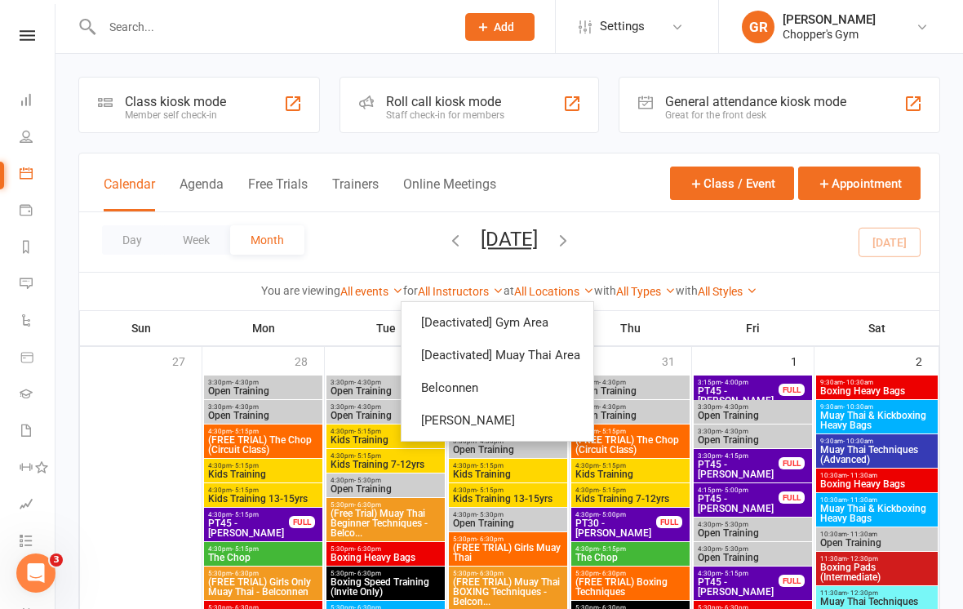
click at [431, 378] on link "Belconnen" at bounding box center [497, 387] width 192 height 33
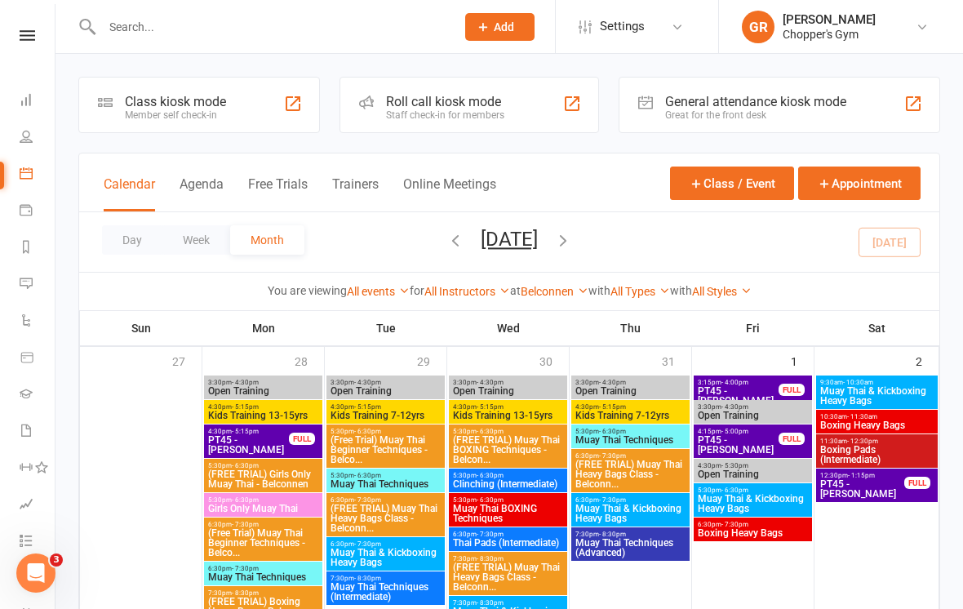
click at [126, 231] on button "Day" at bounding box center [132, 239] width 60 height 29
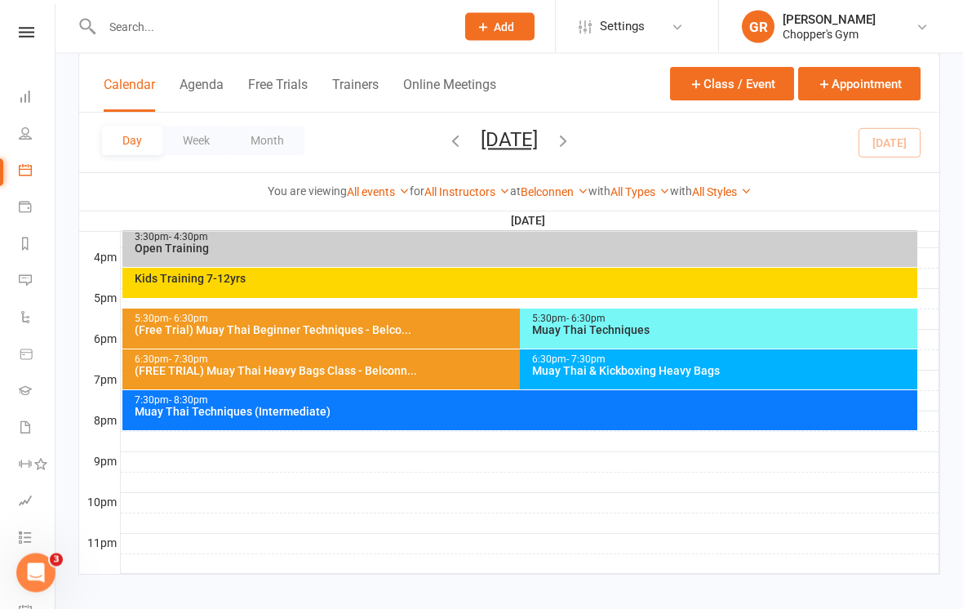
scroll to position [6, 1]
